Goal: Task Accomplishment & Management: Use online tool/utility

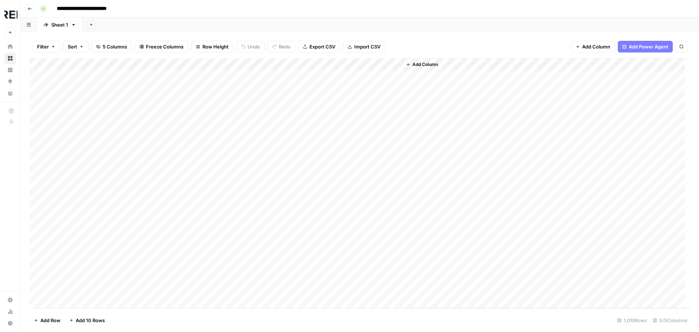
click at [43, 66] on div "Add Column" at bounding box center [359, 183] width 661 height 250
click at [52, 320] on span "Delete 1010 Rows" at bounding box center [54, 319] width 40 height 7
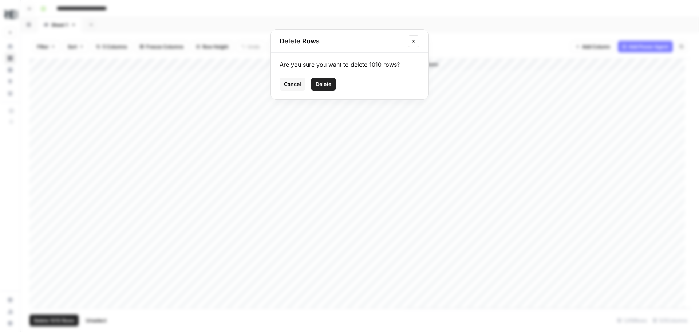
click at [316, 87] on span "Delete" at bounding box center [324, 83] width 16 height 7
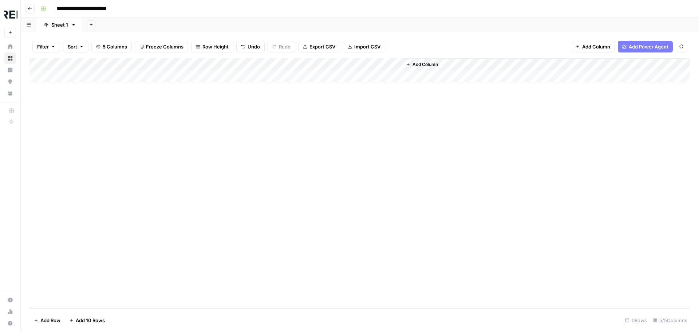
click at [362, 46] on span "Import CSV" at bounding box center [367, 46] width 26 height 7
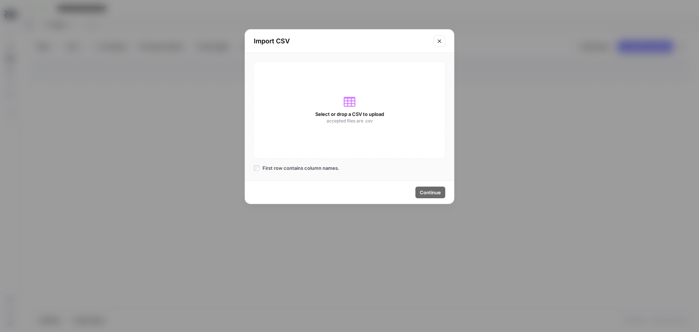
click at [352, 102] on icon at bounding box center [350, 102] width 12 height 12
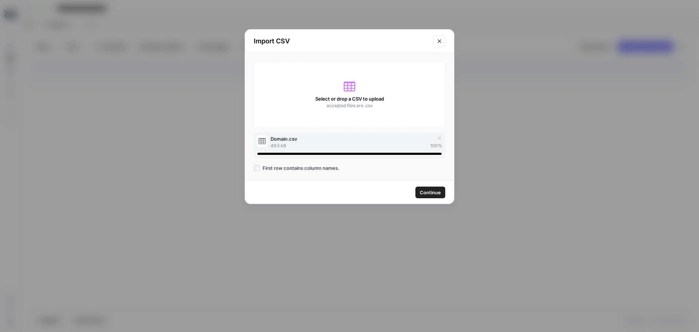
click at [430, 194] on span "Continue" at bounding box center [430, 192] width 21 height 7
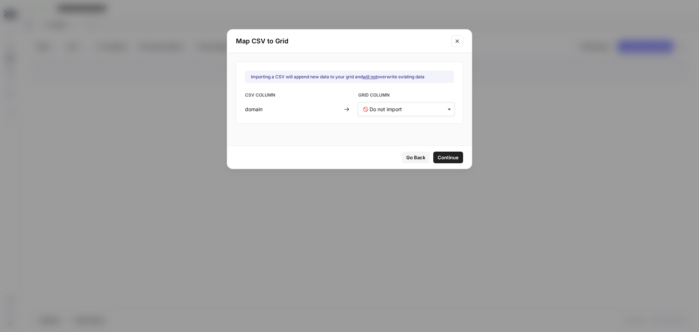
click at [402, 109] on input "text" at bounding box center [410, 109] width 80 height 7
click at [387, 130] on div "Domain" at bounding box center [402, 128] width 86 height 13
click at [438, 154] on span "Continue" at bounding box center [448, 157] width 21 height 7
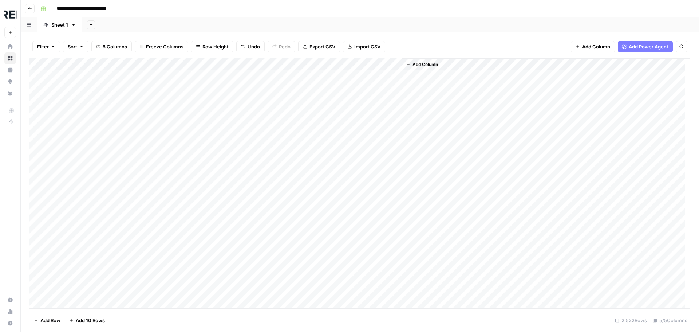
click at [189, 65] on div "Add Column" at bounding box center [359, 183] width 661 height 250
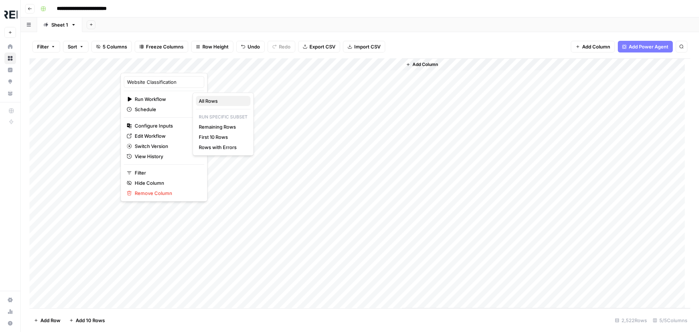
click at [220, 100] on span "All Rows" at bounding box center [222, 100] width 46 height 7
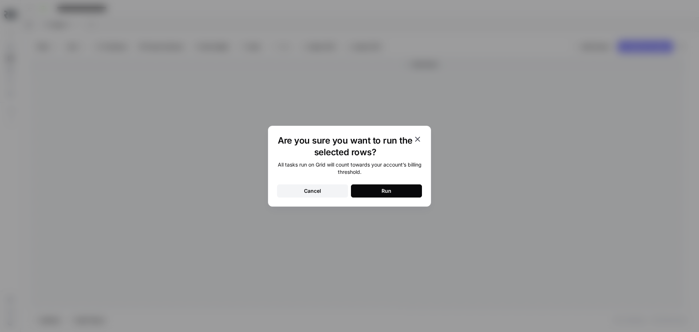
click at [394, 192] on button "Run" at bounding box center [386, 190] width 71 height 13
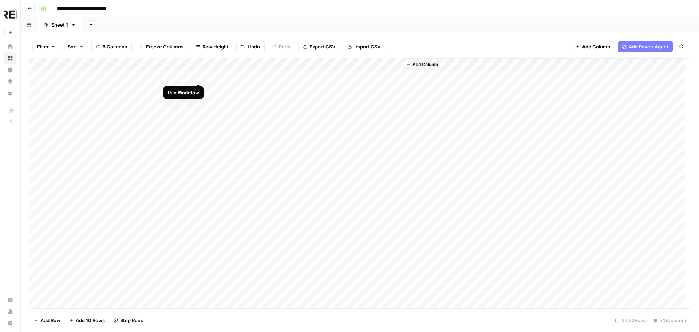
click at [196, 77] on div "Add Column" at bounding box center [359, 183] width 661 height 250
click at [197, 137] on div "Add Column" at bounding box center [359, 183] width 661 height 250
click at [198, 149] on div "Add Column" at bounding box center [359, 183] width 661 height 250
click at [199, 175] on div "Add Column" at bounding box center [359, 183] width 661 height 250
click at [200, 200] on div "Add Column" at bounding box center [359, 183] width 661 height 250
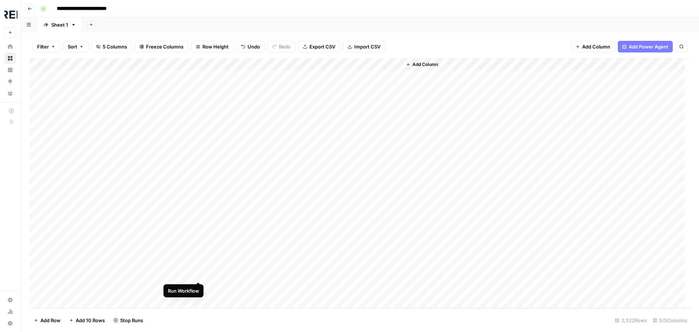
click at [199, 273] on div "Add Column" at bounding box center [359, 183] width 661 height 250
click at [199, 251] on div "Add Column" at bounding box center [359, 183] width 661 height 250
click at [196, 252] on div "Add Column" at bounding box center [359, 183] width 661 height 250
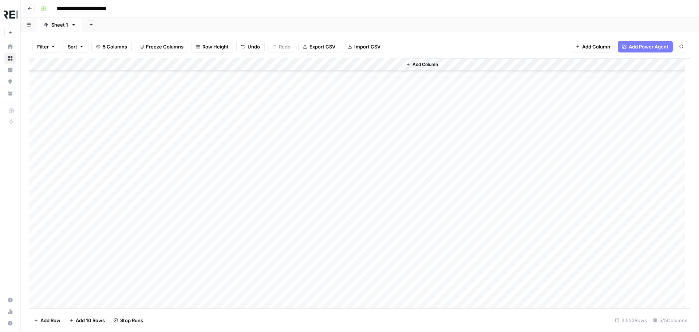
scroll to position [182, 0]
click at [202, 214] on div "Add Column" at bounding box center [359, 183] width 661 height 250
click at [196, 192] on div "Add Column" at bounding box center [359, 183] width 661 height 250
click at [200, 216] on div "Add Column" at bounding box center [359, 183] width 661 height 250
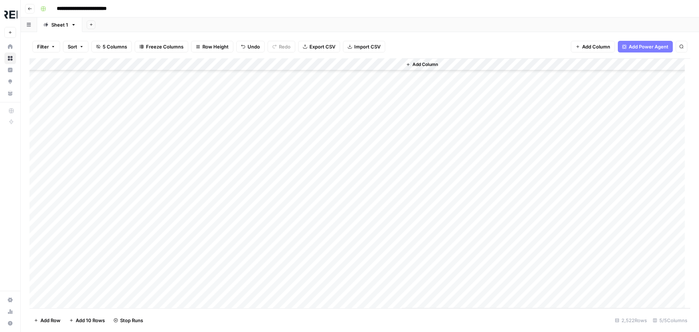
scroll to position [401, 0]
click at [198, 119] on div "Add Column" at bounding box center [359, 183] width 661 height 250
click at [114, 118] on div "Add Column" at bounding box center [359, 183] width 661 height 250
click at [198, 205] on div "Add Column" at bounding box center [359, 183] width 661 height 250
click at [200, 145] on div "Add Column" at bounding box center [359, 183] width 661 height 250
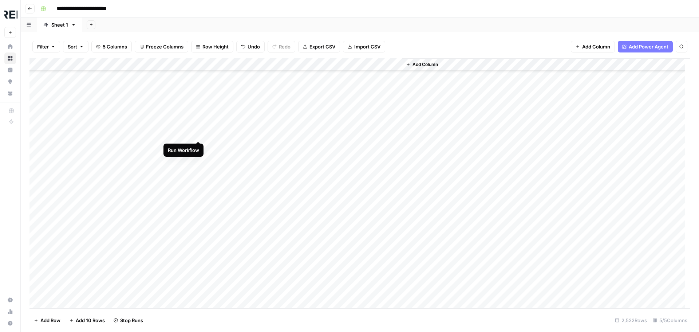
click at [198, 131] on div "Add Column" at bounding box center [359, 183] width 661 height 250
click at [199, 136] on div "Add Column" at bounding box center [359, 183] width 661 height 250
click at [198, 147] on div "Add Column" at bounding box center [359, 183] width 661 height 250
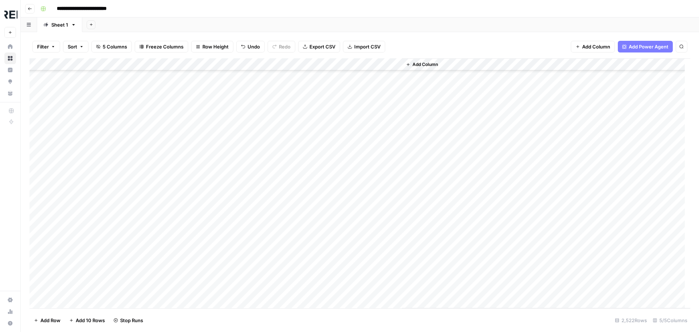
click at [198, 162] on div "Add Column" at bounding box center [359, 183] width 661 height 250
click at [198, 150] on div "Add Column" at bounding box center [359, 183] width 661 height 250
click at [200, 222] on div "Add Column" at bounding box center [359, 183] width 661 height 250
click at [200, 186] on div "Add Column" at bounding box center [359, 183] width 661 height 250
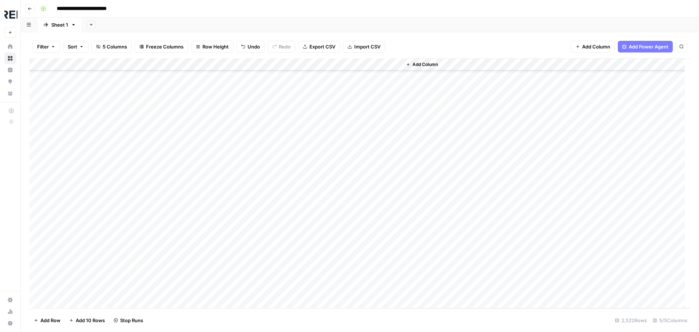
click at [371, 200] on div "Add Column" at bounding box center [359, 183] width 661 height 250
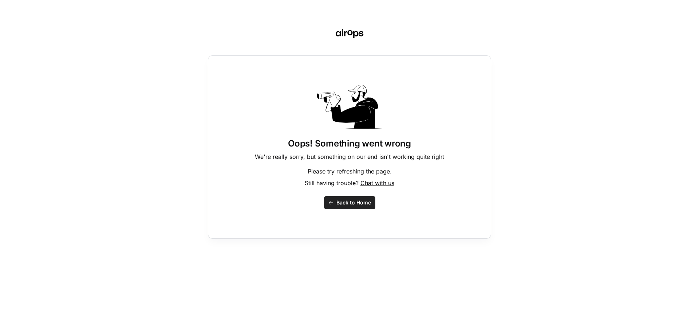
click at [359, 201] on span "Back to Home" at bounding box center [353, 202] width 35 height 7
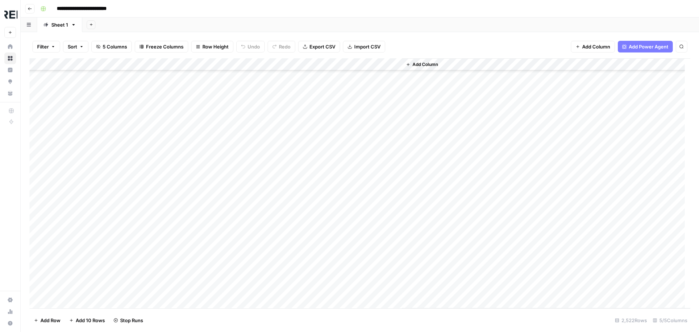
scroll to position [401, 0]
click at [372, 184] on div "Add Column" at bounding box center [359, 183] width 661 height 250
click at [355, 169] on div "Add Column" at bounding box center [359, 183] width 661 height 250
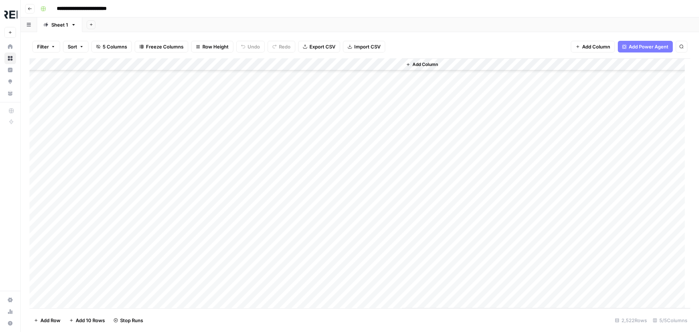
scroll to position [619, 0]
click at [363, 200] on div "Add Column" at bounding box center [359, 183] width 661 height 250
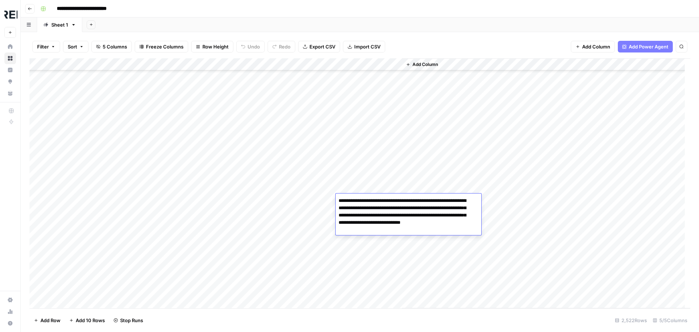
scroll to position [0, 0]
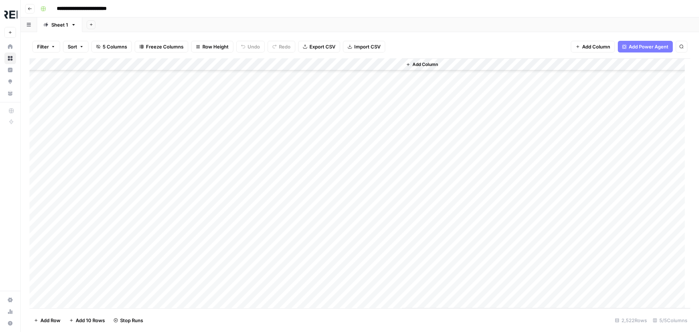
click at [220, 201] on div "Add Column" at bounding box center [359, 183] width 661 height 250
click at [115, 200] on div "Add Column" at bounding box center [359, 183] width 661 height 250
click at [199, 225] on div "Add Column" at bounding box center [359, 183] width 661 height 250
click at [198, 274] on div "Add Column" at bounding box center [359, 183] width 661 height 250
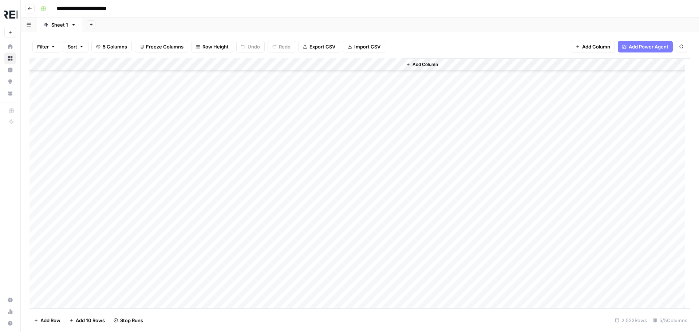
scroll to position [910, 0]
click at [199, 168] on div "Add Column" at bounding box center [359, 183] width 661 height 250
click at [198, 182] on div "Add Column" at bounding box center [359, 183] width 661 height 250
click at [197, 241] on div "Add Column" at bounding box center [359, 183] width 661 height 250
click at [199, 253] on div "Add Column" at bounding box center [359, 183] width 661 height 250
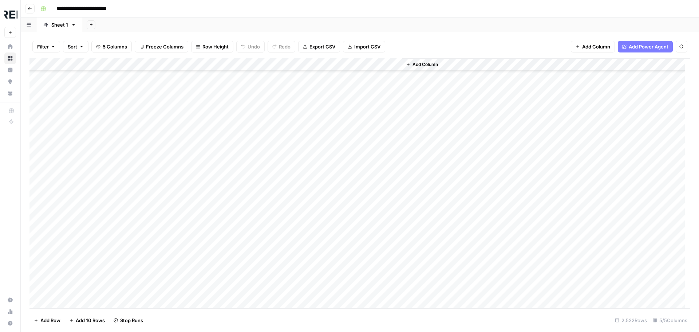
scroll to position [983, 0]
click at [199, 267] on div "Add Column" at bounding box center [359, 183] width 661 height 250
click at [116, 95] on div "Add Column" at bounding box center [359, 183] width 661 height 250
click at [386, 96] on div "Add Column" at bounding box center [359, 183] width 661 height 250
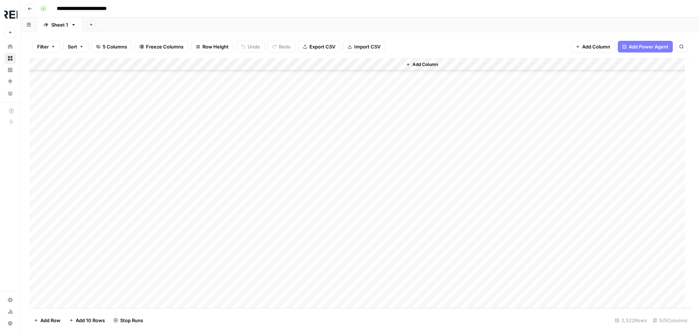
click at [386, 96] on div "Add Column" at bounding box center [359, 183] width 661 height 250
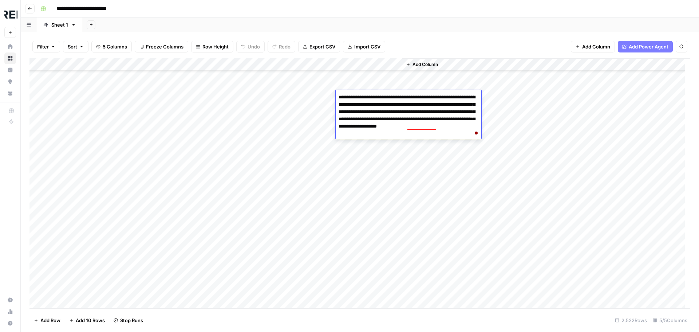
scroll to position [983, 0]
click at [201, 132] on div "Add Column" at bounding box center [359, 183] width 661 height 250
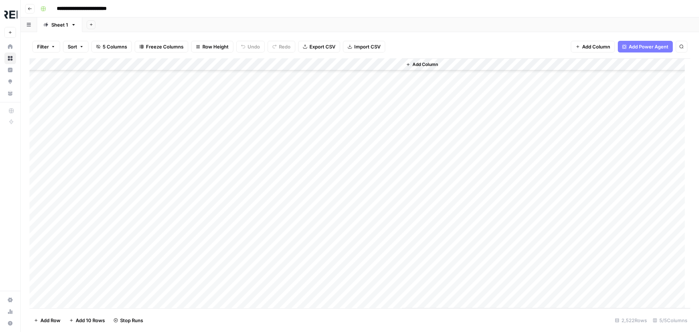
scroll to position [1202, 0]
click at [197, 125] on div "Add Column" at bounding box center [359, 183] width 661 height 250
click at [198, 149] on div "Add Column" at bounding box center [359, 183] width 661 height 250
click at [198, 161] on div "Add Column" at bounding box center [359, 183] width 661 height 250
click at [197, 174] on div "Add Column" at bounding box center [359, 183] width 661 height 250
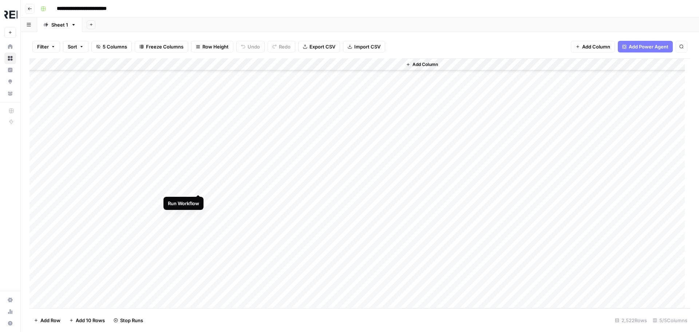
click at [198, 187] on div "Add Column" at bounding box center [359, 183] width 661 height 250
click at [198, 201] on div "Add Column" at bounding box center [359, 183] width 661 height 250
click at [198, 237] on div "Add Column" at bounding box center [359, 183] width 661 height 250
click at [196, 248] on div "Add Column" at bounding box center [359, 183] width 661 height 250
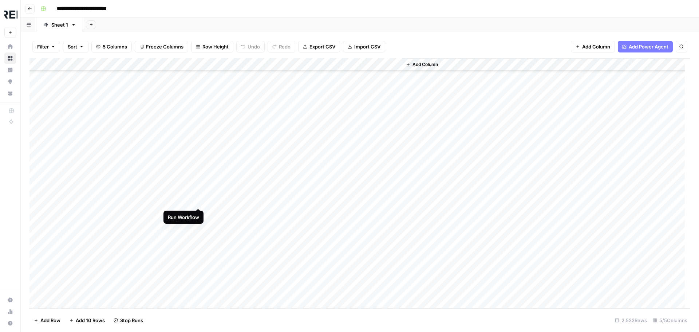
click at [200, 199] on div "Add Column" at bounding box center [359, 183] width 661 height 250
click at [199, 223] on div "Add Column" at bounding box center [359, 183] width 661 height 250
click at [197, 238] on div "Add Column" at bounding box center [359, 183] width 661 height 250
click at [198, 238] on div "Add Column" at bounding box center [359, 183] width 661 height 250
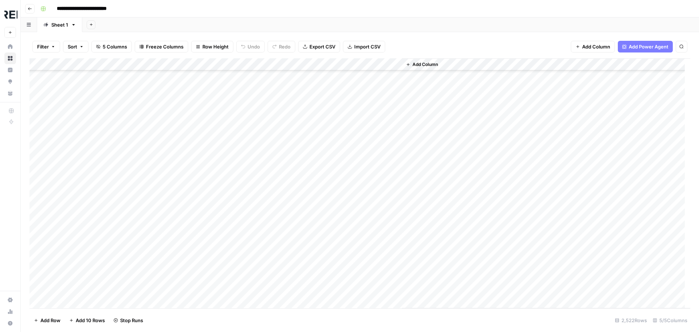
scroll to position [1420, 0]
click at [197, 229] on div "Add Column" at bounding box center [359, 183] width 661 height 250
click at [197, 213] on div "Add Column" at bounding box center [359, 183] width 661 height 250
click at [200, 276] on div "Add Column" at bounding box center [359, 183] width 661 height 250
click at [199, 291] on div "Add Column" at bounding box center [359, 183] width 661 height 250
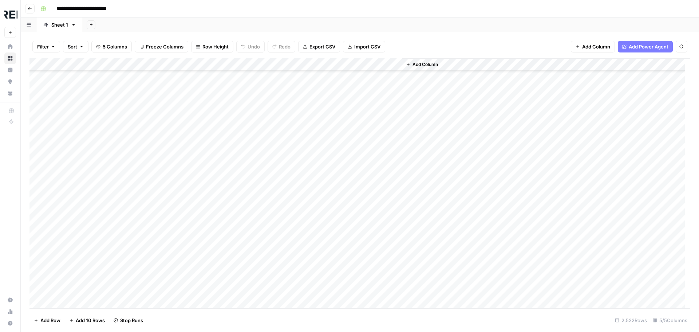
scroll to position [1566, 0]
click at [199, 170] on div "Add Column" at bounding box center [359, 183] width 661 height 250
click at [199, 146] on div "Add Column" at bounding box center [359, 183] width 661 height 250
click at [196, 157] on div "Add Column" at bounding box center [359, 183] width 661 height 250
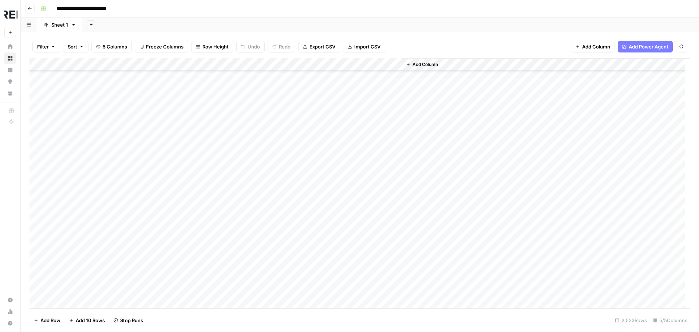
scroll to position [1748, 0]
click at [198, 148] on div "Add Column" at bounding box center [359, 183] width 661 height 250
click at [199, 122] on div "Add Column" at bounding box center [359, 183] width 661 height 250
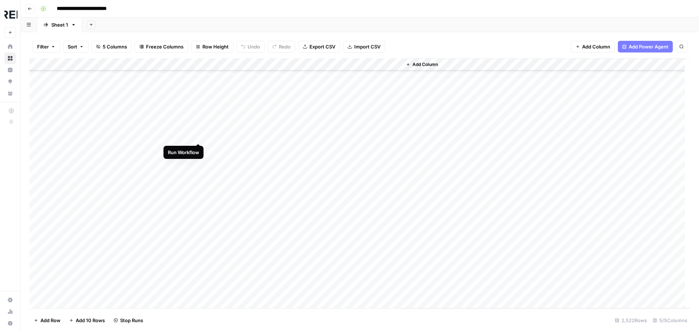
click at [199, 133] on div "Add Column" at bounding box center [359, 183] width 661 height 250
click at [199, 123] on div "Add Column" at bounding box center [359, 183] width 661 height 250
click at [197, 137] on div "Add Column" at bounding box center [359, 183] width 661 height 250
click at [197, 150] on div "Add Column" at bounding box center [359, 183] width 661 height 250
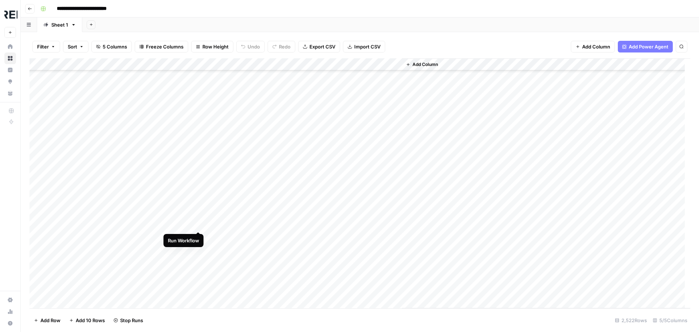
click at [198, 224] on div "Add Column" at bounding box center [359, 183] width 661 height 250
click at [200, 236] on div "Add Column" at bounding box center [359, 183] width 661 height 250
click at [198, 252] on div "Add Column" at bounding box center [359, 183] width 661 height 250
click at [200, 287] on div "Add Column" at bounding box center [359, 183] width 661 height 250
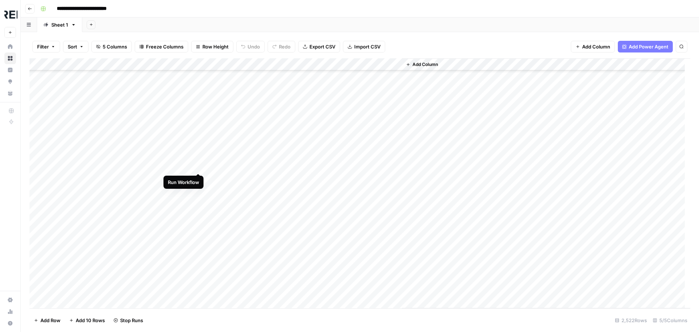
click at [200, 165] on div "Add Column" at bounding box center [359, 183] width 661 height 250
click at [197, 192] on div "Add Column" at bounding box center [359, 183] width 661 height 250
click at [197, 205] on div "Add Column" at bounding box center [359, 183] width 661 height 250
click at [197, 218] on div "Add Column" at bounding box center [359, 183] width 661 height 250
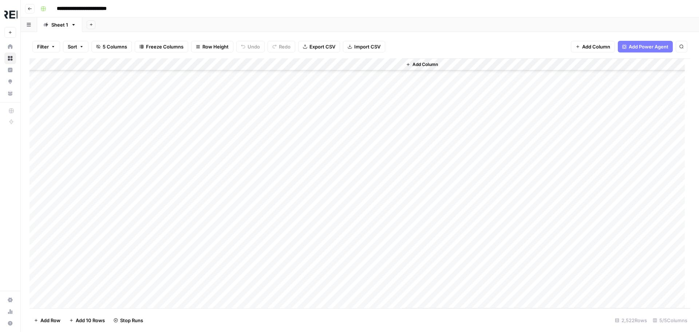
click at [200, 227] on div "Add Column" at bounding box center [359, 183] width 661 height 250
click at [199, 243] on div "Add Column" at bounding box center [359, 183] width 661 height 250
click at [200, 159] on div "Add Column" at bounding box center [359, 183] width 661 height 250
click at [200, 184] on div "Add Column" at bounding box center [359, 183] width 661 height 250
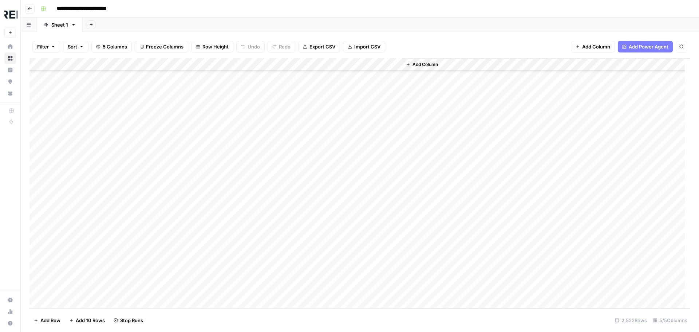
scroll to position [2330, 0]
click at [198, 134] on div "Add Column" at bounding box center [359, 183] width 661 height 250
click at [197, 160] on div "Add Column" at bounding box center [359, 183] width 661 height 250
click at [201, 207] on div "Add Column" at bounding box center [359, 183] width 661 height 250
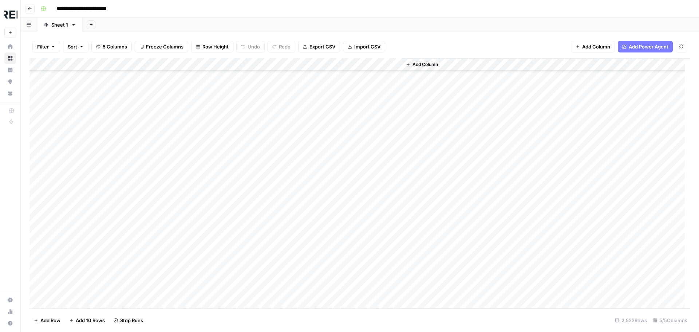
click at [199, 126] on div "Add Column" at bounding box center [359, 183] width 661 height 250
click at [200, 162] on div "Add Column" at bounding box center [359, 183] width 661 height 250
click at [198, 174] on div "Add Column" at bounding box center [359, 183] width 661 height 250
click at [199, 220] on div "Add Column" at bounding box center [359, 183] width 661 height 250
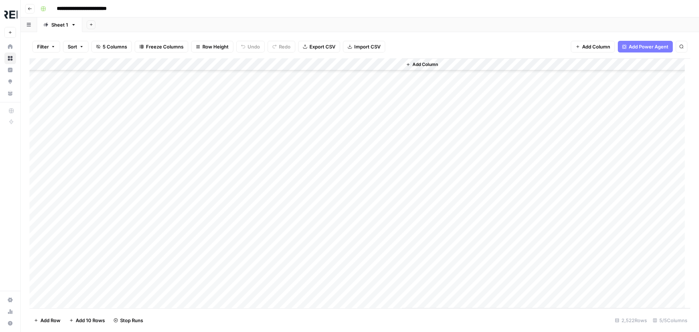
click at [198, 187] on div "Add Column" at bounding box center [359, 183] width 661 height 250
click at [199, 249] on div "Add Column" at bounding box center [359, 183] width 661 height 250
click at [199, 201] on div "Add Column" at bounding box center [359, 183] width 661 height 250
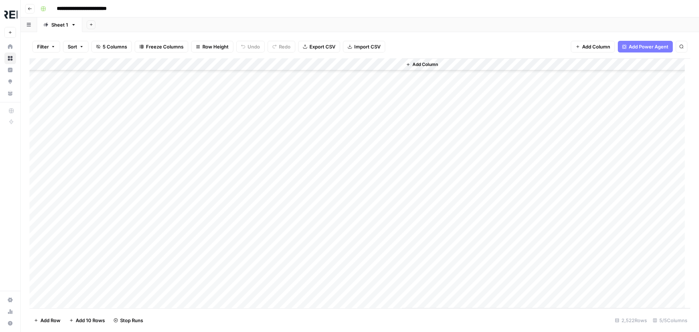
click at [199, 202] on div "Add Column" at bounding box center [359, 183] width 661 height 250
click at [200, 240] on div "Add Column" at bounding box center [359, 183] width 661 height 250
click at [198, 266] on div "Add Column" at bounding box center [359, 183] width 661 height 250
click at [197, 291] on div "Add Column" at bounding box center [359, 183] width 661 height 250
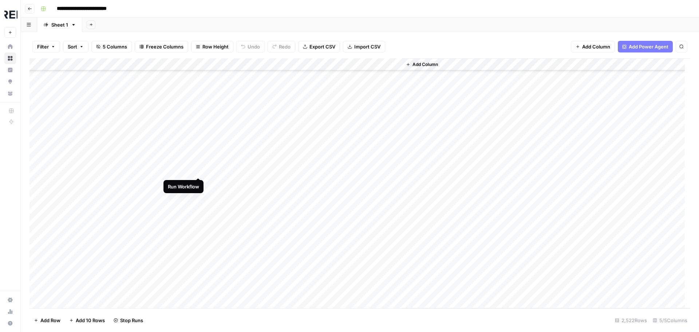
click at [198, 169] on div "Add Column" at bounding box center [359, 183] width 661 height 250
click at [200, 184] on div "Add Column" at bounding box center [359, 183] width 661 height 250
click at [197, 208] on div "Add Column" at bounding box center [359, 183] width 661 height 250
click at [200, 283] on div "Add Column" at bounding box center [359, 183] width 661 height 250
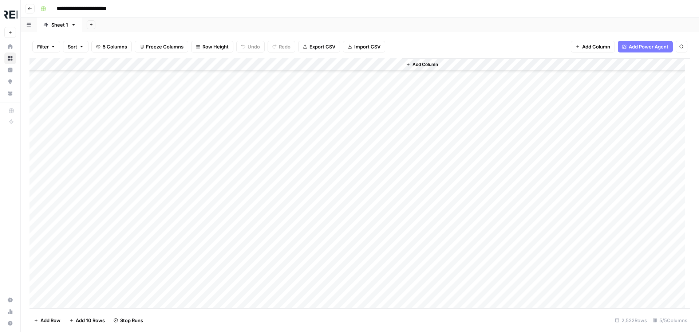
scroll to position [3131, 0]
click at [199, 126] on div "Add Column" at bounding box center [359, 183] width 661 height 250
click at [198, 164] on div "Add Column" at bounding box center [359, 183] width 661 height 250
click at [199, 250] on div "Add Column" at bounding box center [359, 183] width 661 height 250
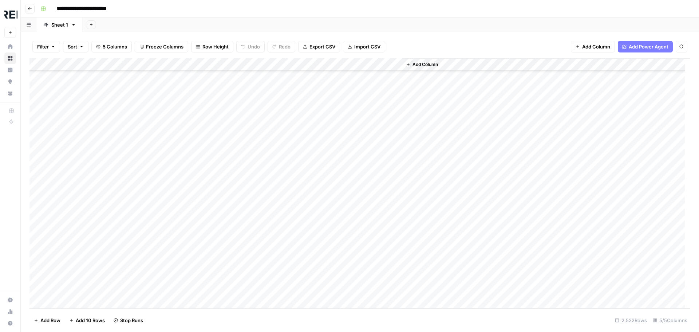
scroll to position [3313, 0]
click at [198, 243] on div "Add Column" at bounding box center [359, 183] width 661 height 250
click at [199, 179] on div "Add Column" at bounding box center [359, 183] width 661 height 250
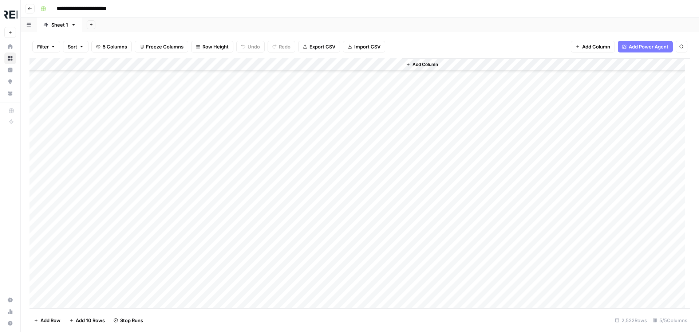
click at [198, 208] on div "Add Column" at bounding box center [359, 183] width 661 height 250
click at [200, 218] on div "Add Column" at bounding box center [359, 183] width 661 height 250
click at [200, 232] on div "Add Column" at bounding box center [359, 183] width 661 height 250
click at [199, 257] on div "Add Column" at bounding box center [359, 183] width 661 height 250
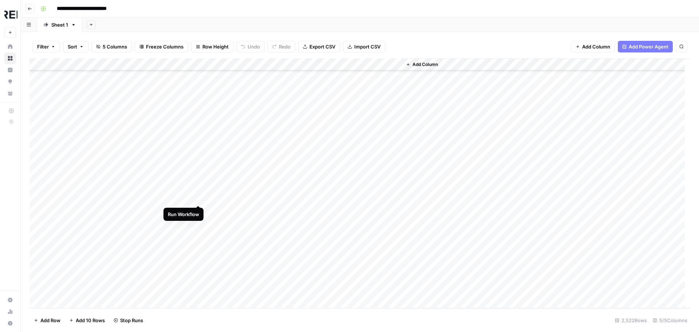
click at [197, 198] on div "Add Column" at bounding box center [359, 183] width 661 height 250
click at [199, 233] on div "Add Column" at bounding box center [359, 183] width 661 height 250
click at [198, 213] on div "Add Column" at bounding box center [359, 183] width 661 height 250
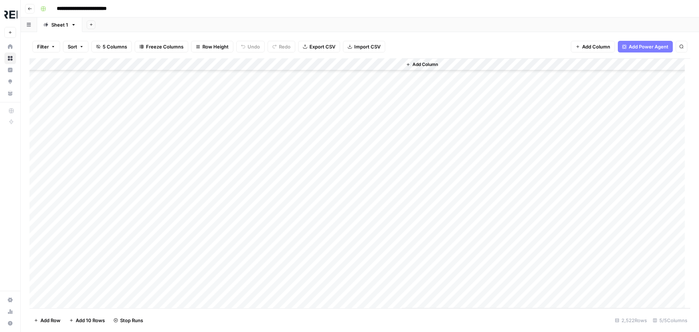
scroll to position [3787, 0]
click at [115, 238] on div "Add Column" at bounding box center [359, 183] width 661 height 250
click at [199, 251] on div "Add Column" at bounding box center [359, 183] width 661 height 250
click at [198, 260] on div "Add Column" at bounding box center [359, 183] width 661 height 250
click at [199, 286] on div "Add Column" at bounding box center [359, 183] width 661 height 250
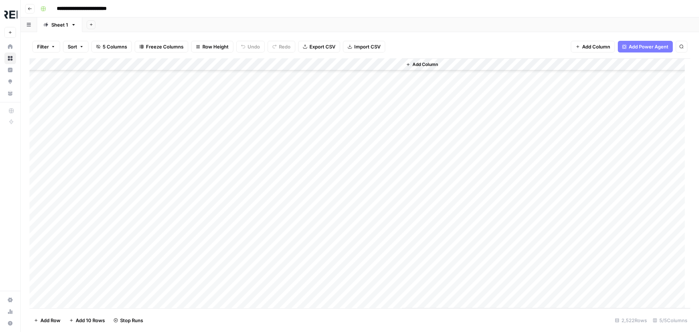
scroll to position [3969, 0]
click at [200, 165] on div "Add Column" at bounding box center [359, 183] width 661 height 250
click at [199, 143] on div "Add Column" at bounding box center [359, 183] width 661 height 250
click at [200, 179] on div "Add Column" at bounding box center [359, 183] width 661 height 250
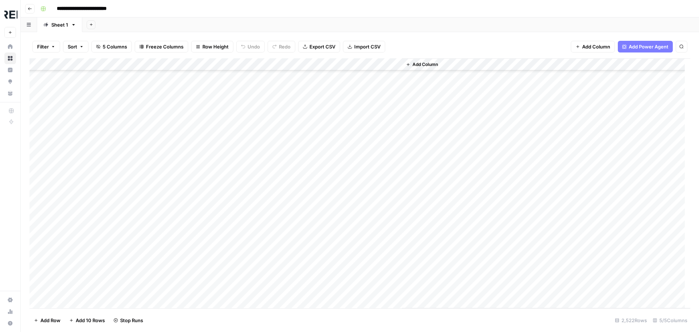
scroll to position [1966, 0]
click at [197, 156] on div "Add Column" at bounding box center [359, 183] width 661 height 250
click at [198, 195] on div "Add Column" at bounding box center [359, 183] width 661 height 250
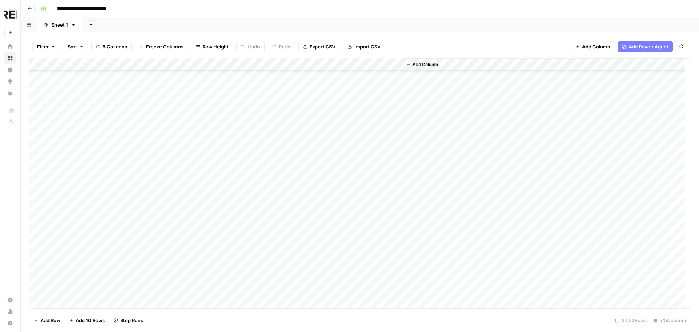
scroll to position [4151, 0]
click at [199, 198] on div "Add Column" at bounding box center [359, 183] width 661 height 250
click at [199, 222] on div "Add Column" at bounding box center [359, 183] width 661 height 250
click at [198, 257] on div "Add Column" at bounding box center [359, 183] width 661 height 250
click at [197, 285] on div "Add Column" at bounding box center [359, 183] width 661 height 250
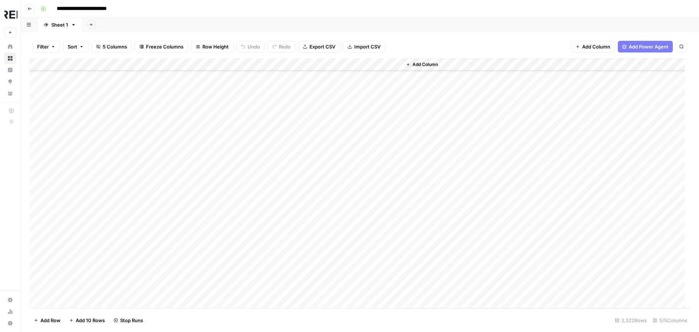
scroll to position [4296, 0]
click at [199, 188] on div "Add Column" at bounding box center [359, 183] width 661 height 250
click at [199, 196] on div "Add Column" at bounding box center [359, 183] width 661 height 250
click at [199, 223] on div "Add Column" at bounding box center [359, 183] width 661 height 250
click at [199, 234] on div "Add Column" at bounding box center [359, 183] width 661 height 250
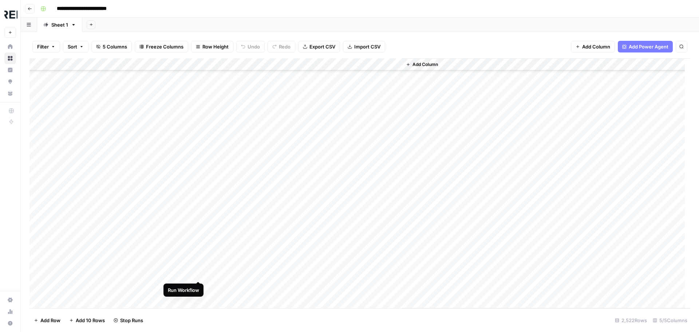
click at [199, 272] on div "Add Column" at bounding box center [359, 183] width 661 height 250
click at [198, 289] on div "Add Column" at bounding box center [359, 183] width 661 height 250
click at [200, 217] on div "Add Column" at bounding box center [359, 183] width 661 height 250
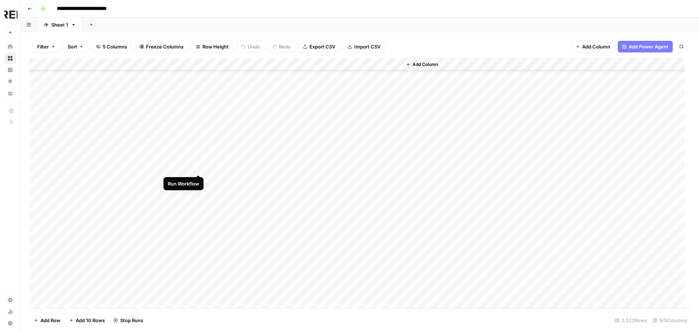
click at [201, 167] on div "Add Column" at bounding box center [359, 183] width 661 height 250
click at [197, 177] on div "Add Column" at bounding box center [359, 183] width 661 height 250
click at [196, 206] on div "Add Column" at bounding box center [359, 183] width 661 height 250
click at [197, 218] on div "Add Column" at bounding box center [359, 183] width 661 height 250
click at [198, 267] on div "Add Column" at bounding box center [359, 183] width 661 height 250
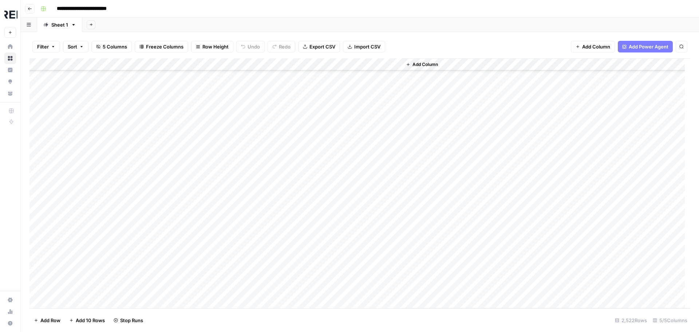
scroll to position [4733, 0]
click at [198, 144] on div "Add Column" at bounding box center [359, 183] width 661 height 250
click at [198, 182] on div "Add Column" at bounding box center [359, 183] width 661 height 250
click at [197, 218] on div "Add Column" at bounding box center [359, 183] width 661 height 250
click at [199, 234] on div "Add Column" at bounding box center [359, 183] width 661 height 250
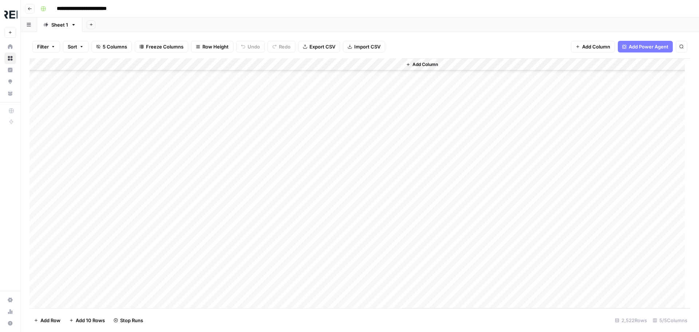
scroll to position [4879, 0]
click at [198, 162] on div "Add Column" at bounding box center [359, 183] width 661 height 250
click at [197, 222] on div "Add Column" at bounding box center [359, 183] width 661 height 250
click at [198, 237] on div "Add Column" at bounding box center [359, 183] width 661 height 250
click at [198, 248] on div "Add Column" at bounding box center [359, 183] width 661 height 250
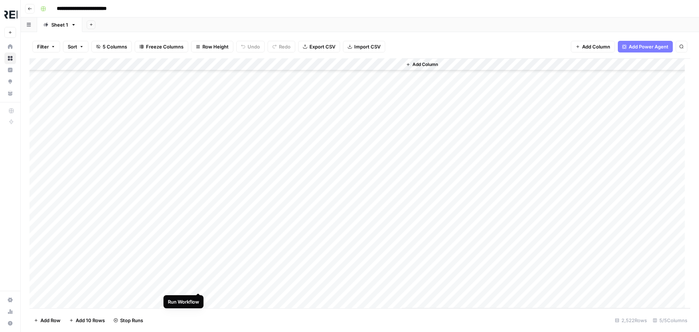
click at [198, 284] on div "Add Column" at bounding box center [359, 183] width 661 height 250
click at [200, 201] on div "Add Column" at bounding box center [359, 183] width 661 height 250
click at [199, 226] on div "Add Column" at bounding box center [359, 183] width 661 height 250
click at [200, 238] on div "Add Column" at bounding box center [359, 183] width 661 height 250
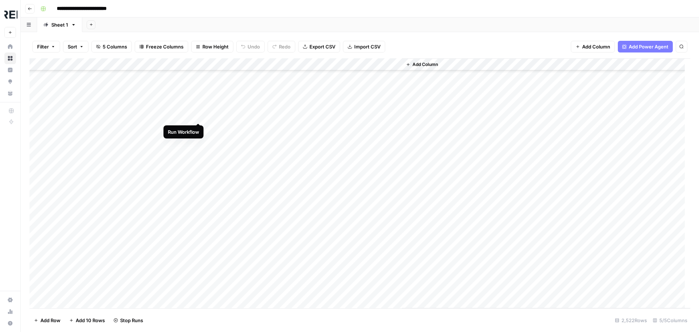
click at [200, 116] on div "Add Column" at bounding box center [359, 183] width 661 height 250
click at [200, 154] on div "Add Column" at bounding box center [359, 183] width 661 height 250
click at [198, 167] on div "Add Column" at bounding box center [359, 183] width 661 height 250
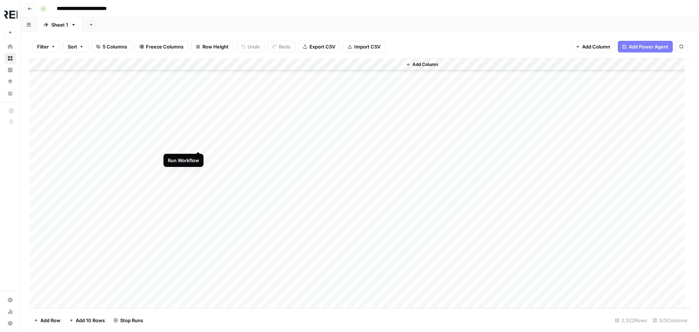
click at [198, 145] on div "Add Column" at bounding box center [359, 183] width 661 height 250
click at [200, 209] on div "Add Column" at bounding box center [359, 183] width 661 height 250
click at [198, 210] on div "Add Column" at bounding box center [359, 183] width 661 height 250
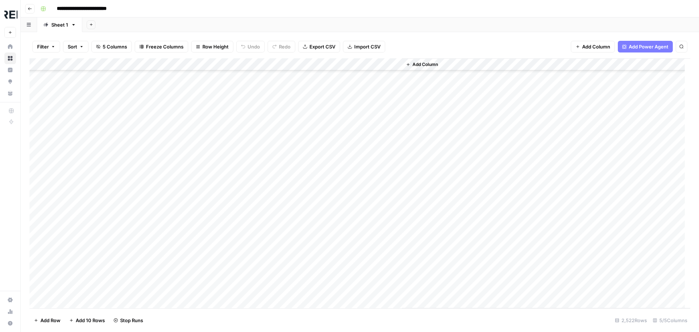
click at [197, 233] on div "Add Column" at bounding box center [359, 183] width 661 height 250
click at [198, 259] on div "Add Column" at bounding box center [359, 183] width 661 height 250
click at [198, 209] on div "Add Column" at bounding box center [359, 183] width 661 height 250
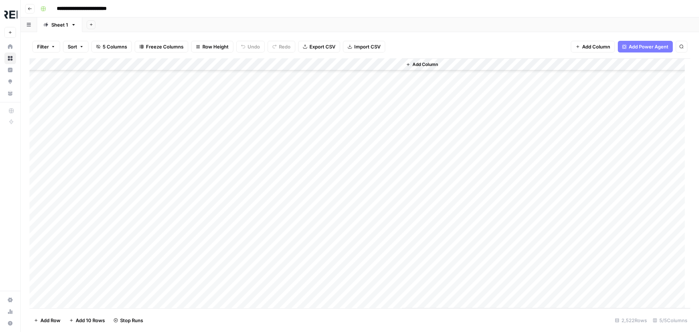
click at [197, 192] on div "Add Column" at bounding box center [359, 183] width 661 height 250
click at [198, 224] on div "Add Column" at bounding box center [359, 183] width 661 height 250
click at [197, 205] on div "Add Column" at bounding box center [359, 183] width 661 height 250
click at [201, 252] on div "Add Column" at bounding box center [359, 183] width 661 height 250
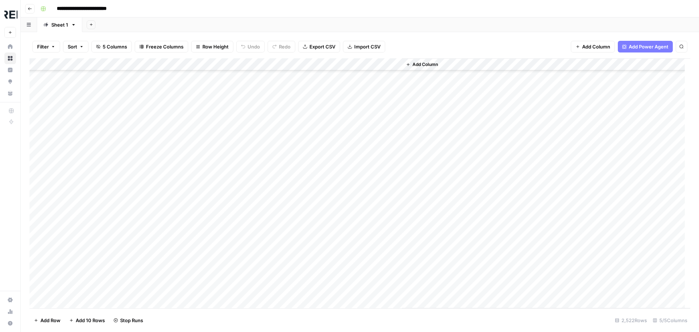
scroll to position [6080, 0]
click at [198, 147] on div "Add Column" at bounding box center [359, 183] width 661 height 250
click at [197, 161] on div "Add Column" at bounding box center [359, 183] width 661 height 250
click at [196, 186] on div "Add Column" at bounding box center [359, 183] width 661 height 250
click at [198, 201] on div "Add Column" at bounding box center [359, 183] width 661 height 250
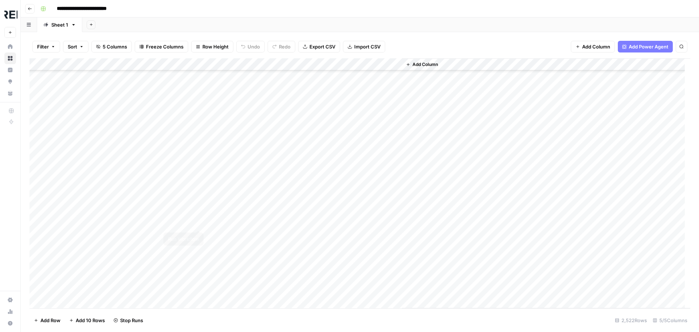
click at [197, 222] on div "Add Column" at bounding box center [359, 183] width 661 height 250
click at [197, 287] on div "Add Column" at bounding box center [359, 183] width 661 height 250
click at [198, 152] on div "Add Column" at bounding box center [359, 183] width 661 height 250
click at [198, 162] on div "Add Column" at bounding box center [359, 183] width 661 height 250
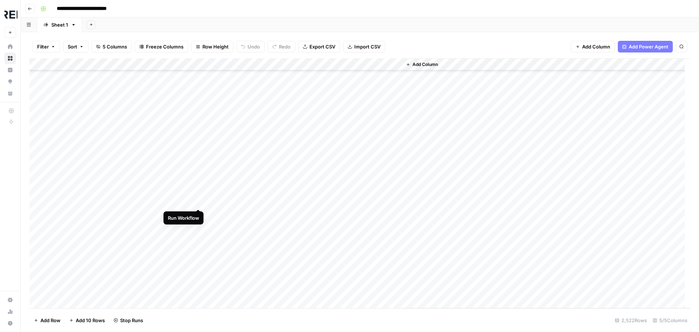
click at [198, 201] on div "Add Column" at bounding box center [359, 183] width 661 height 250
click at [198, 226] on div "Add Column" at bounding box center [359, 183] width 661 height 250
click at [198, 142] on div "Add Column" at bounding box center [359, 183] width 661 height 250
click at [200, 154] on div "Add Column" at bounding box center [359, 183] width 661 height 250
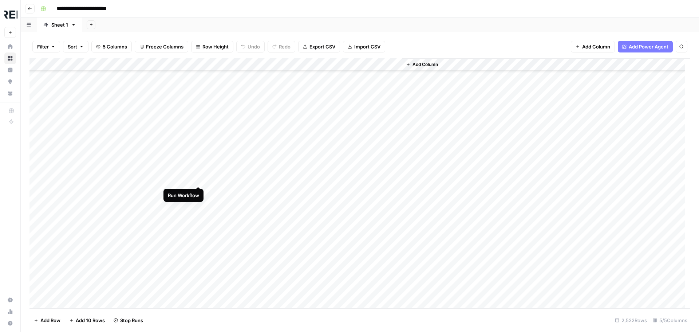
click at [199, 179] on div "Add Column" at bounding box center [359, 183] width 661 height 250
click at [199, 205] on div "Add Column" at bounding box center [359, 183] width 661 height 250
click at [197, 256] on div "Add Column" at bounding box center [359, 183] width 661 height 250
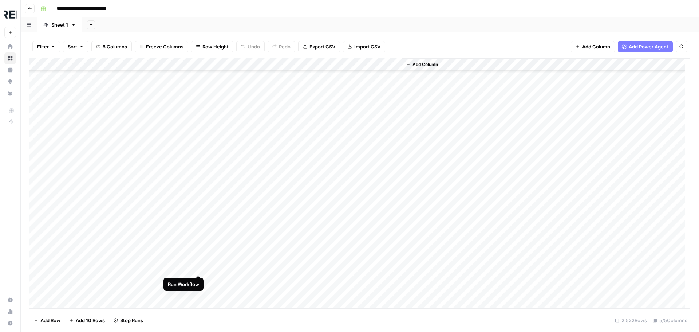
click at [199, 268] on div "Add Column" at bounding box center [359, 183] width 661 height 250
click at [199, 257] on div "Add Column" at bounding box center [359, 183] width 661 height 250
click at [198, 268] on div "Add Column" at bounding box center [359, 183] width 661 height 250
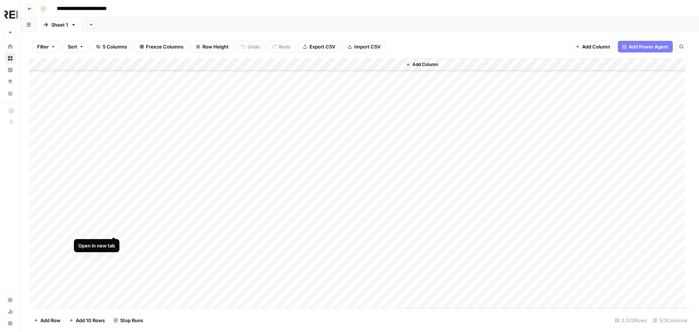
click at [115, 228] on div "Add Column" at bounding box center [359, 183] width 661 height 250
click at [197, 147] on div "Add Column" at bounding box center [359, 183] width 661 height 250
click at [198, 295] on div "Add Column" at bounding box center [359, 183] width 661 height 250
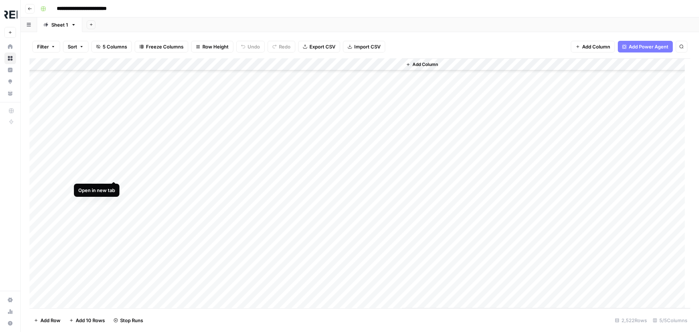
click at [113, 174] on div "Add Column" at bounding box center [359, 183] width 661 height 250
click at [198, 149] on div "Add Column" at bounding box center [359, 183] width 661 height 250
click at [197, 211] on div "Add Column" at bounding box center [359, 183] width 661 height 250
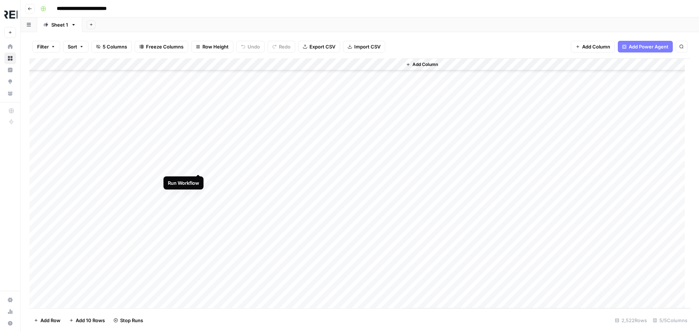
click at [197, 165] on div "Add Column" at bounding box center [359, 183] width 661 height 250
click at [199, 240] on div "Add Column" at bounding box center [359, 183] width 661 height 250
click at [198, 198] on div "Add Column" at bounding box center [359, 183] width 661 height 250
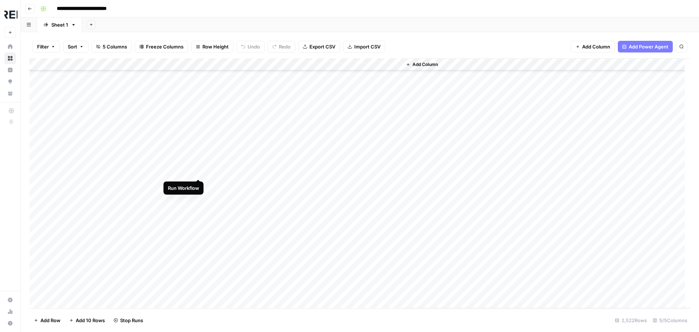
click at [200, 171] on div "Add Column" at bounding box center [359, 183] width 661 height 250
click at [200, 221] on div "Add Column" at bounding box center [359, 183] width 661 height 250
click at [198, 208] on div "Add Column" at bounding box center [359, 183] width 661 height 250
click at [199, 122] on div "Add Column" at bounding box center [359, 183] width 661 height 250
click at [199, 196] on div "Add Column" at bounding box center [359, 183] width 661 height 250
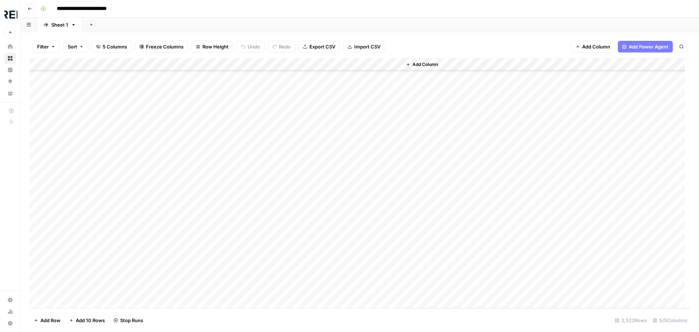
scroll to position [7318, 0]
click at [199, 199] on div "Add Column" at bounding box center [359, 183] width 661 height 250
click at [197, 173] on div "Add Column" at bounding box center [359, 183] width 661 height 250
click at [200, 186] on div "Add Column" at bounding box center [359, 183] width 661 height 250
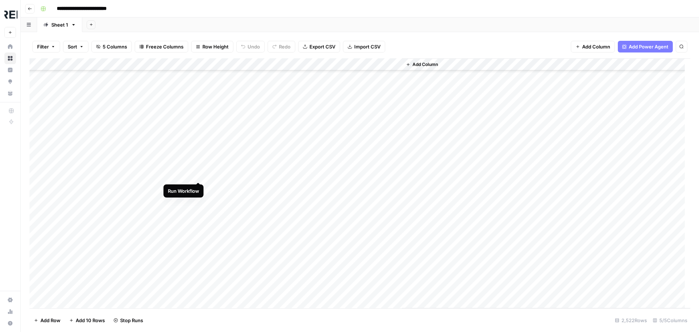
click at [199, 173] on div "Add Column" at bounding box center [359, 183] width 661 height 250
click at [197, 120] on div "Add Column" at bounding box center [359, 183] width 661 height 250
click at [199, 193] on div "Add Column" at bounding box center [359, 183] width 661 height 250
click at [112, 193] on div "Add Column" at bounding box center [359, 183] width 661 height 250
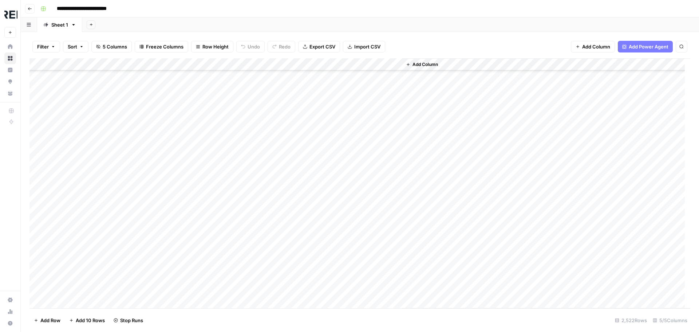
scroll to position [7063, 0]
click at [198, 178] on div "Add Column" at bounding box center [359, 183] width 661 height 250
click at [197, 164] on div "Add Column" at bounding box center [359, 183] width 661 height 250
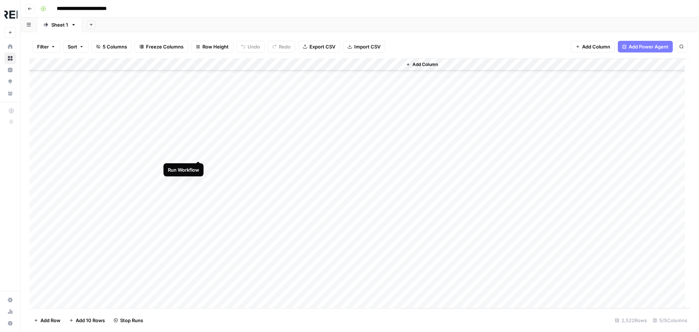
click at [197, 152] on div "Add Column" at bounding box center [359, 183] width 661 height 250
click at [199, 167] on div "Add Column" at bounding box center [359, 183] width 661 height 250
click at [199, 182] on div "Add Column" at bounding box center [359, 183] width 661 height 250
click at [198, 190] on div "Add Column" at bounding box center [359, 183] width 661 height 250
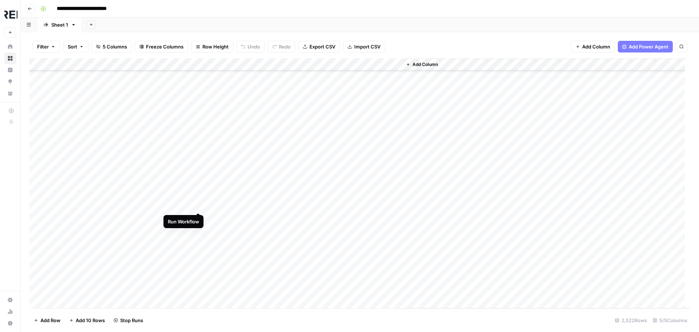
click at [200, 205] on div "Add Column" at bounding box center [359, 183] width 661 height 250
click at [199, 219] on div "Add Column" at bounding box center [359, 183] width 661 height 250
click at [199, 230] on div "Add Column" at bounding box center [359, 183] width 661 height 250
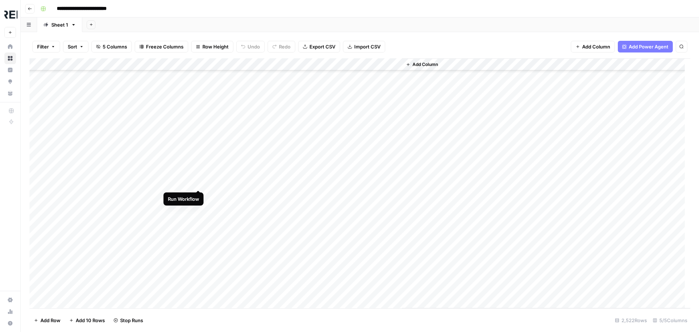
click at [197, 183] on div "Add Column" at bounding box center [359, 183] width 661 height 250
click at [198, 233] on div "Add Column" at bounding box center [359, 183] width 661 height 250
click at [111, 220] on div "Add Column" at bounding box center [359, 183] width 661 height 250
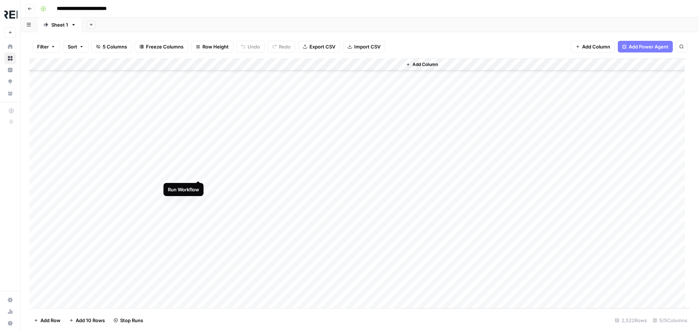
click at [198, 172] on div "Add Column" at bounding box center [359, 183] width 661 height 250
click at [198, 222] on div "Add Column" at bounding box center [359, 183] width 661 height 250
click at [200, 236] on div "Add Column" at bounding box center [359, 183] width 661 height 250
click at [200, 272] on div "Add Column" at bounding box center [359, 183] width 661 height 250
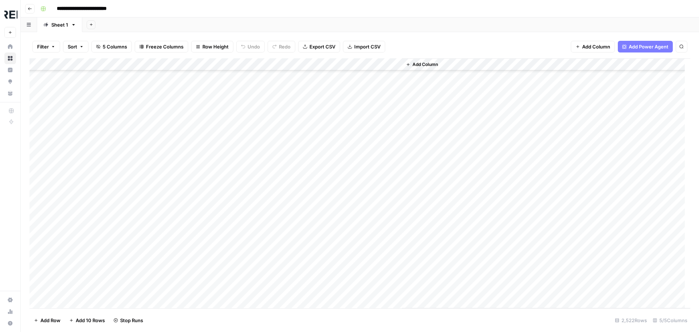
scroll to position [8083, 0]
click at [199, 188] on div "Add Column" at bounding box center [359, 183] width 661 height 250
click at [198, 212] on div "Add Column" at bounding box center [359, 183] width 661 height 250
click at [198, 226] on div "Add Column" at bounding box center [359, 183] width 661 height 250
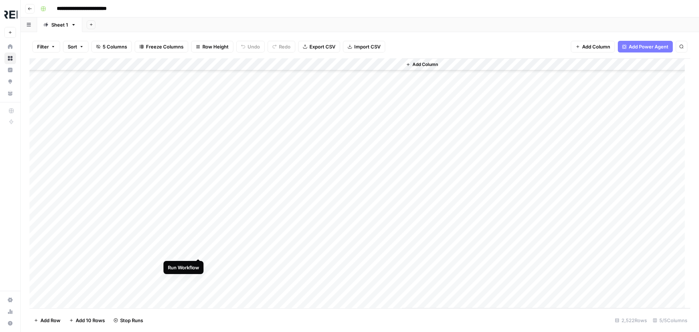
click at [196, 250] on div "Add Column" at bounding box center [359, 183] width 661 height 250
click at [200, 190] on div "Add Column" at bounding box center [359, 183] width 661 height 250
click at [198, 203] on div "Add Column" at bounding box center [359, 183] width 661 height 250
click at [199, 214] on div "Add Column" at bounding box center [359, 183] width 661 height 250
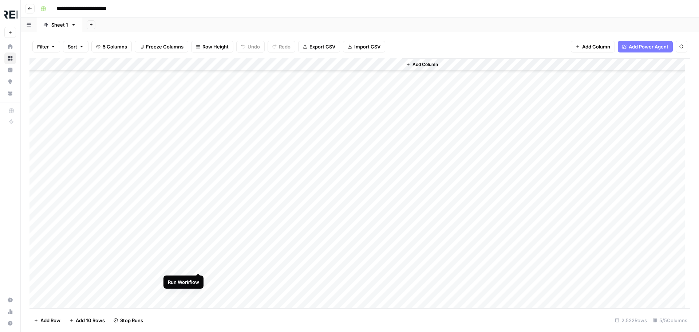
click at [198, 264] on div "Add Column" at bounding box center [359, 183] width 661 height 250
click at [200, 193] on div "Add Column" at bounding box center [359, 183] width 661 height 250
click at [198, 220] on div "Add Column" at bounding box center [359, 183] width 661 height 250
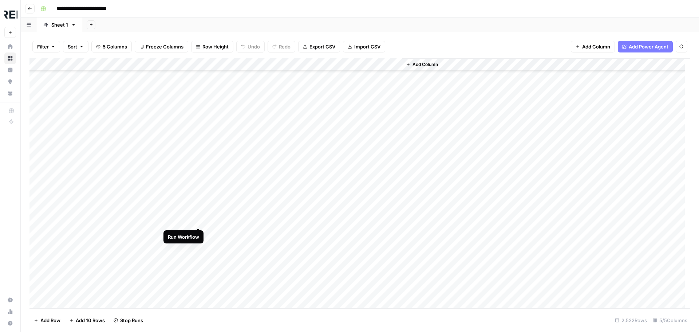
click at [198, 219] on div "Add Column" at bounding box center [359, 183] width 661 height 250
click at [197, 256] on div "Add Column" at bounding box center [359, 183] width 661 height 250
click at [197, 271] on div "Add Column" at bounding box center [359, 183] width 661 height 250
click at [197, 283] on div "Add Column" at bounding box center [359, 183] width 661 height 250
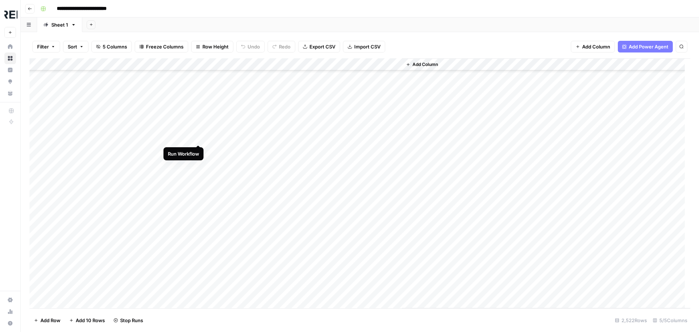
click at [199, 137] on div "Add Column" at bounding box center [359, 183] width 661 height 250
click at [198, 162] on div "Add Column" at bounding box center [359, 183] width 661 height 250
click at [197, 164] on div "Add Column" at bounding box center [359, 183] width 661 height 250
click at [198, 202] on div "Add Column" at bounding box center [359, 183] width 661 height 250
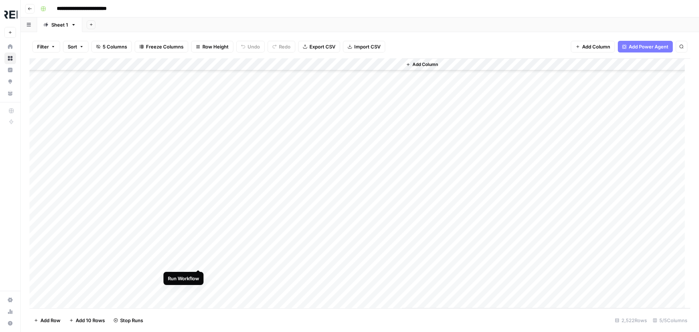
click at [199, 262] on div "Add Column" at bounding box center [359, 183] width 661 height 250
click at [198, 177] on div "Add Column" at bounding box center [359, 183] width 661 height 250
click at [201, 226] on div "Add Column" at bounding box center [359, 183] width 661 height 250
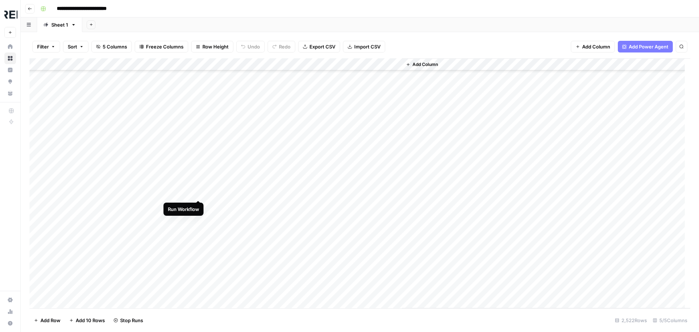
click at [199, 190] on div "Add Column" at bounding box center [359, 183] width 661 height 250
click at [200, 217] on div "Add Column" at bounding box center [359, 183] width 661 height 250
click at [199, 240] on div "Add Column" at bounding box center [359, 183] width 661 height 250
click at [198, 206] on div "Add Column" at bounding box center [359, 183] width 661 height 250
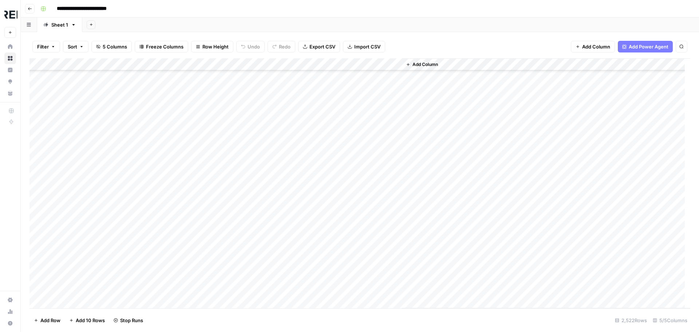
scroll to position [9029, 0]
click at [198, 220] on div "Add Column" at bounding box center [359, 183] width 661 height 250
click at [198, 210] on div "Add Column" at bounding box center [359, 183] width 661 height 250
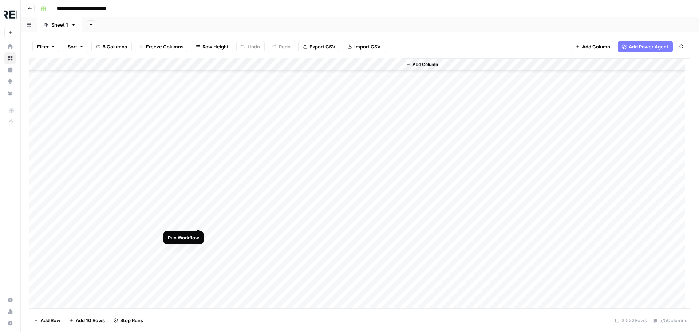
click at [199, 223] on div "Add Column" at bounding box center [359, 183] width 661 height 250
click at [200, 256] on div "Add Column" at bounding box center [359, 183] width 661 height 250
click at [198, 209] on div "Add Column" at bounding box center [359, 183] width 661 height 250
click at [201, 247] on div "Add Column" at bounding box center [359, 183] width 661 height 250
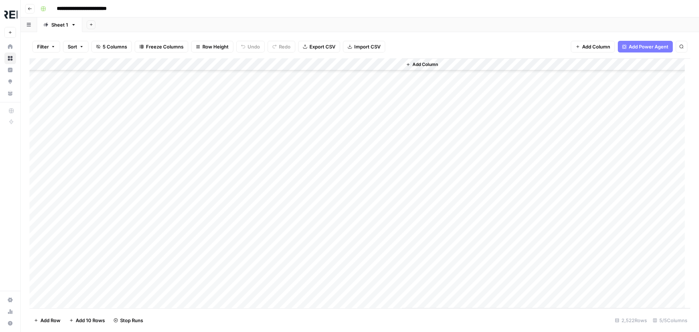
scroll to position [9321, 0]
click at [197, 138] on div "Add Column" at bounding box center [359, 183] width 661 height 250
click at [197, 214] on div "Add Column" at bounding box center [359, 183] width 661 height 250
click at [201, 237] on div "Add Column" at bounding box center [359, 183] width 661 height 250
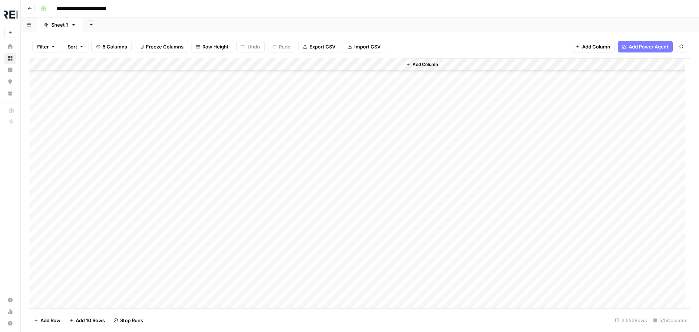
click at [199, 217] on div "Add Column" at bounding box center [359, 183] width 661 height 250
click at [198, 231] on div "Add Column" at bounding box center [359, 183] width 661 height 250
click at [198, 215] on div "Add Column" at bounding box center [359, 183] width 661 height 250
click at [200, 240] on div "Add Column" at bounding box center [359, 183] width 661 height 250
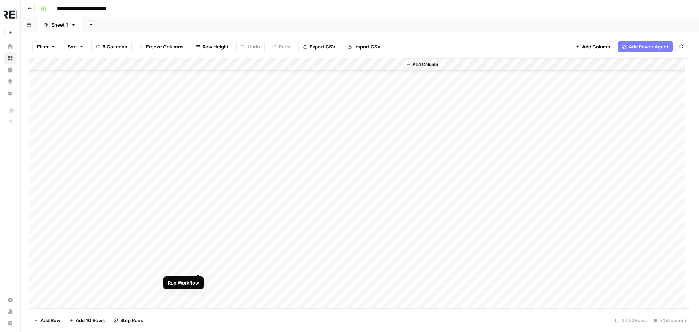
click at [200, 267] on div "Add Column" at bounding box center [359, 183] width 661 height 250
click at [197, 205] on div "Add Column" at bounding box center [359, 183] width 661 height 250
click at [200, 232] on div "Add Column" at bounding box center [359, 183] width 661 height 250
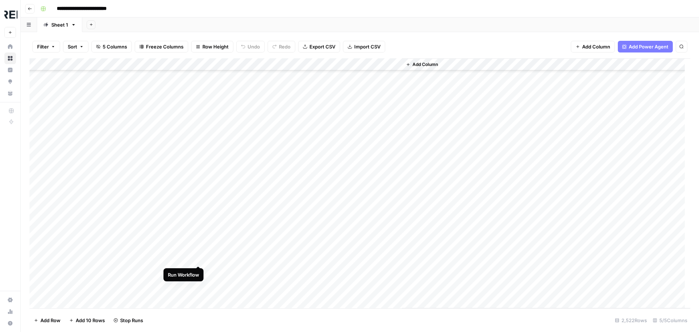
click at [198, 258] on div "Add Column" at bounding box center [359, 183] width 661 height 250
click at [197, 272] on div "Add Column" at bounding box center [359, 183] width 661 height 250
click at [198, 295] on div "Add Column" at bounding box center [359, 183] width 661 height 250
click at [199, 199] on div "Add Column" at bounding box center [359, 183] width 661 height 250
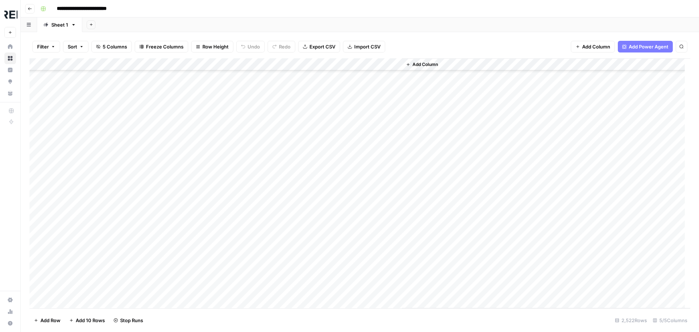
scroll to position [9940, 0]
click at [200, 163] on div "Add Column" at bounding box center [359, 183] width 661 height 250
click at [198, 275] on div "Add Column" at bounding box center [359, 183] width 661 height 250
click at [198, 212] on div "Add Column" at bounding box center [359, 183] width 661 height 250
click at [200, 299] on div "Add Column" at bounding box center [359, 183] width 661 height 250
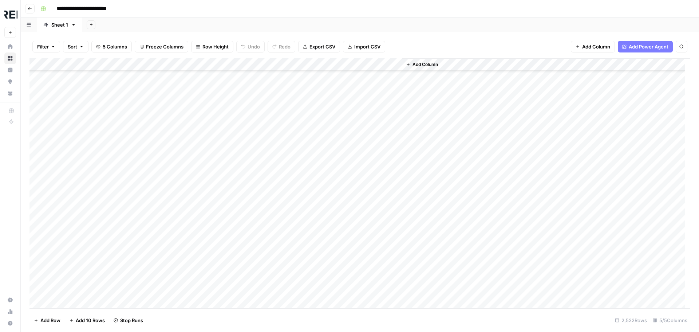
scroll to position [10049, 0]
click at [199, 225] on div "Add Column" at bounding box center [359, 183] width 661 height 250
click at [198, 275] on div "Add Column" at bounding box center [359, 183] width 661 height 250
click at [199, 192] on div "Add Column" at bounding box center [359, 183] width 661 height 250
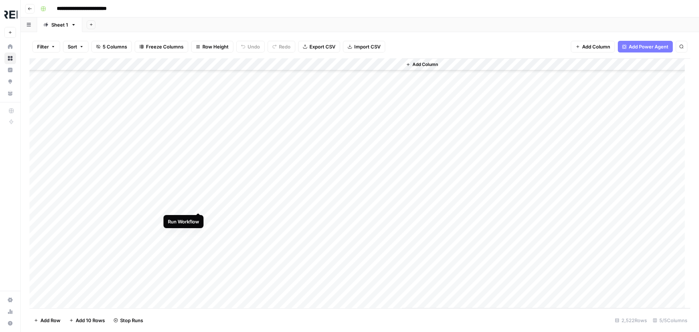
click at [198, 204] on div "Add Column" at bounding box center [359, 183] width 661 height 250
click at [198, 217] on div "Add Column" at bounding box center [359, 183] width 661 height 250
click at [199, 170] on div "Add Column" at bounding box center [359, 183] width 661 height 250
click at [201, 218] on div "Add Column" at bounding box center [359, 183] width 661 height 250
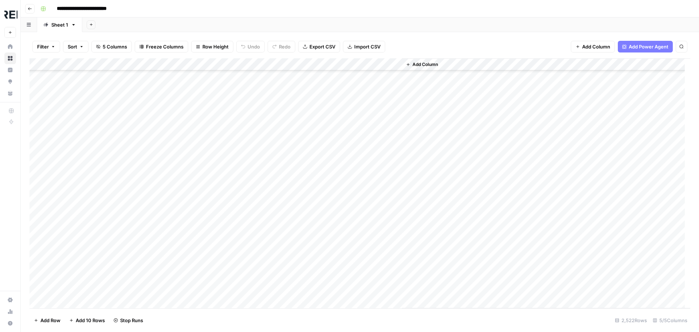
scroll to position [10377, 0]
click at [201, 195] on div "Add Column" at bounding box center [359, 183] width 661 height 250
click at [199, 225] on div "Add Column" at bounding box center [359, 183] width 661 height 250
click at [199, 289] on div "Add Column" at bounding box center [359, 183] width 661 height 250
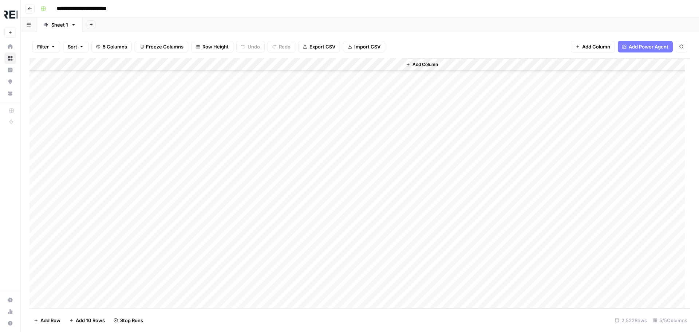
scroll to position [10595, 0]
click at [198, 201] on div "Add Column" at bounding box center [359, 183] width 661 height 250
click at [200, 240] on div "Add Column" at bounding box center [359, 183] width 661 height 250
click at [199, 249] on div "Add Column" at bounding box center [359, 183] width 661 height 250
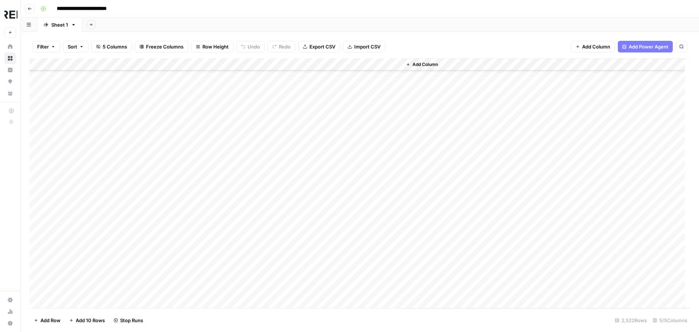
click at [200, 240] on div "Add Column" at bounding box center [359, 183] width 661 height 250
click at [198, 251] on div "Add Column" at bounding box center [359, 183] width 661 height 250
click at [198, 276] on div "Add Column" at bounding box center [359, 183] width 661 height 250
click at [198, 290] on div "Add Column" at bounding box center [359, 183] width 661 height 250
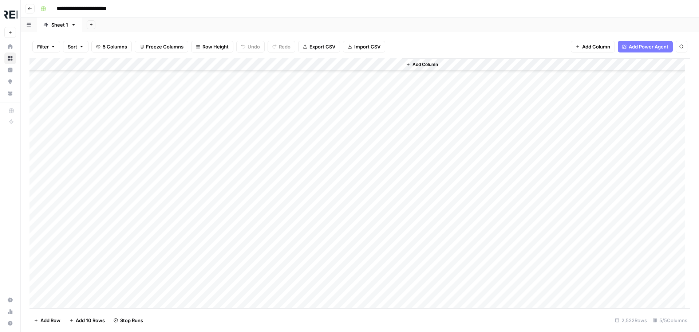
click at [201, 204] on div "Add Column" at bounding box center [359, 183] width 661 height 250
click at [201, 244] on div "Add Column" at bounding box center [359, 183] width 661 height 250
click at [200, 230] on div "Add Column" at bounding box center [359, 183] width 661 height 250
click at [198, 280] on div "Add Column" at bounding box center [359, 183] width 661 height 250
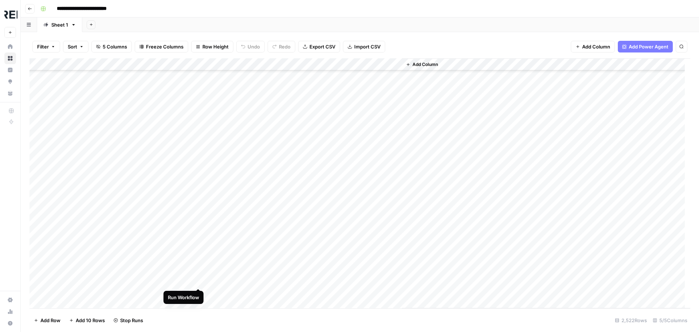
scroll to position [10923, 0]
click at [198, 233] on div "Add Column" at bounding box center [359, 183] width 661 height 250
click at [198, 257] on div "Add Column" at bounding box center [359, 183] width 661 height 250
click at [197, 159] on div "Add Column" at bounding box center [359, 183] width 661 height 250
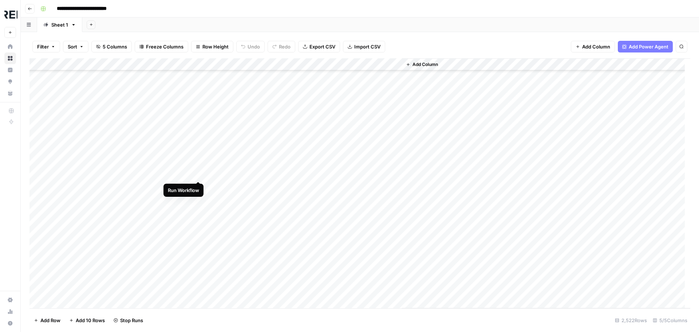
click at [199, 173] on div "Add Column" at bounding box center [359, 183] width 661 height 250
click at [200, 199] on div "Add Column" at bounding box center [359, 183] width 661 height 250
click at [198, 225] on div "Add Column" at bounding box center [359, 183] width 661 height 250
click at [197, 235] on div "Add Column" at bounding box center [359, 183] width 661 height 250
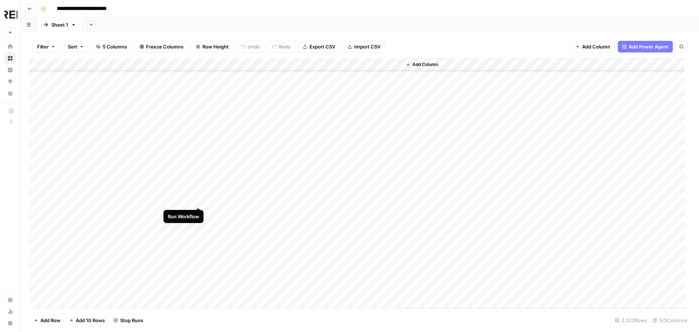
click at [200, 198] on div "Add Column" at bounding box center [359, 183] width 661 height 250
click at [199, 224] on div "Add Column" at bounding box center [359, 183] width 661 height 250
click at [200, 248] on div "Add Column" at bounding box center [359, 183] width 661 height 250
click at [199, 273] on div "Add Column" at bounding box center [359, 183] width 661 height 250
click at [198, 286] on div "Add Column" at bounding box center [359, 183] width 661 height 250
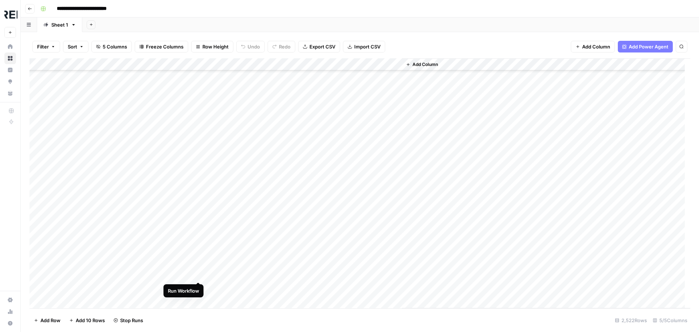
click at [198, 273] on div "Add Column" at bounding box center [359, 183] width 661 height 250
click at [199, 205] on div "Add Column" at bounding box center [359, 183] width 661 height 250
click at [197, 219] on div "Add Column" at bounding box center [359, 183] width 661 height 250
click at [198, 255] on div "Add Column" at bounding box center [359, 183] width 661 height 250
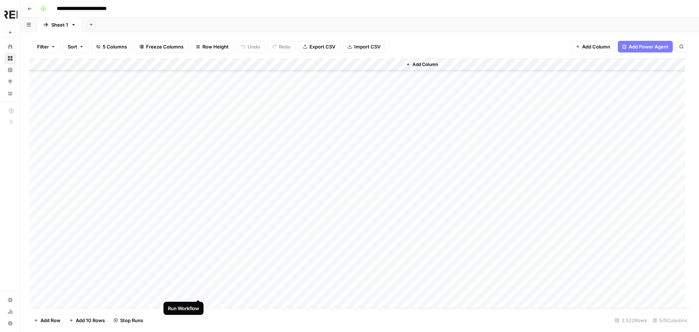
click at [200, 289] on div "Add Column" at bounding box center [359, 183] width 661 height 250
click at [200, 170] on div "Add Column" at bounding box center [359, 183] width 661 height 250
click at [196, 184] on div "Add Column" at bounding box center [359, 183] width 661 height 250
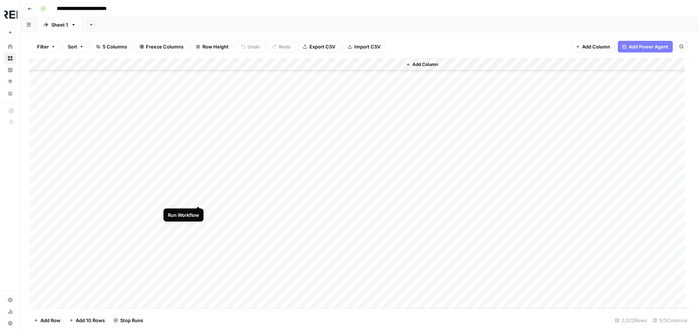
click at [200, 198] on div "Add Column" at bounding box center [359, 183] width 661 height 250
click at [200, 210] on div "Add Column" at bounding box center [359, 183] width 661 height 250
click at [198, 248] on div "Add Column" at bounding box center [359, 183] width 661 height 250
click at [200, 283] on div "Add Column" at bounding box center [359, 183] width 661 height 250
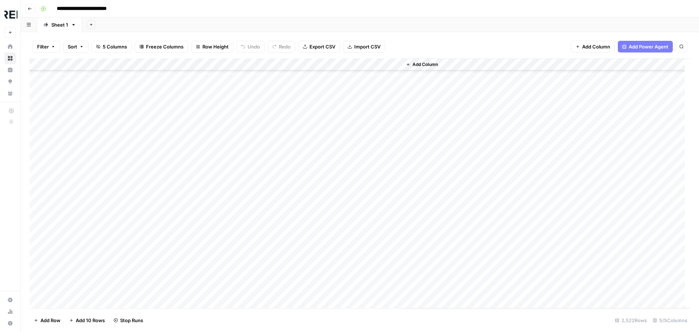
click at [198, 214] on div "Add Column" at bounding box center [359, 183] width 661 height 250
click at [200, 250] on div "Add Column" at bounding box center [359, 183] width 661 height 250
click at [198, 264] on div "Add Column" at bounding box center [359, 183] width 661 height 250
click at [198, 214] on div "Add Column" at bounding box center [359, 183] width 661 height 250
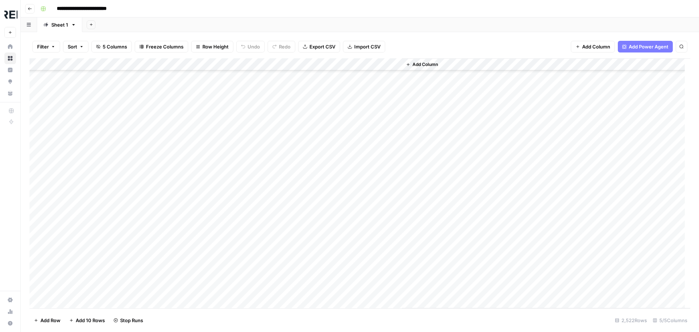
scroll to position [11942, 0]
click at [200, 251] on div "Add Column" at bounding box center [359, 183] width 661 height 250
click at [197, 232] on div "Add Column" at bounding box center [359, 183] width 661 height 250
click at [201, 255] on div "Add Column" at bounding box center [359, 183] width 661 height 250
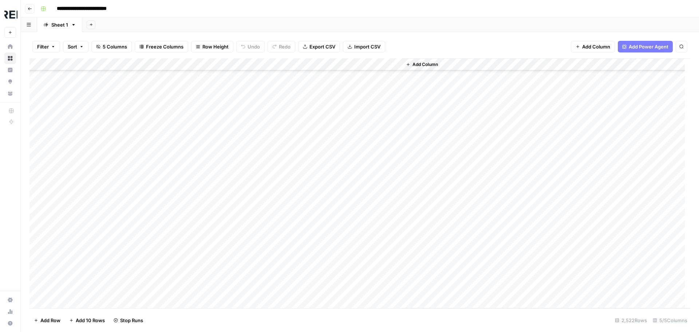
scroll to position [12124, 0]
click at [198, 281] on div "Add Column" at bounding box center [359, 183] width 661 height 250
click at [200, 174] on div "Add Column" at bounding box center [359, 183] width 661 height 250
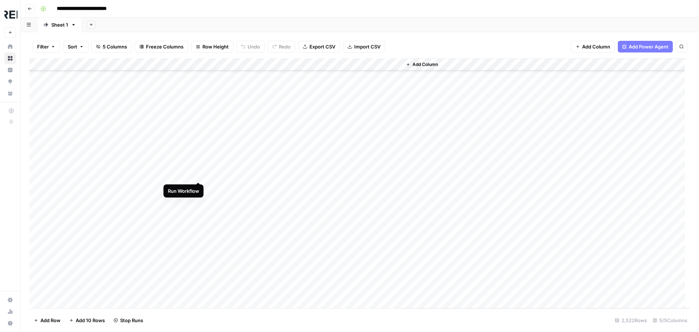
click at [201, 173] on div "Add Column" at bounding box center [359, 183] width 661 height 250
click at [199, 257] on div "Add Column" at bounding box center [359, 183] width 661 height 250
click at [198, 153] on div "Add Column" at bounding box center [359, 183] width 661 height 250
click at [198, 187] on div "Add Column" at bounding box center [359, 183] width 661 height 250
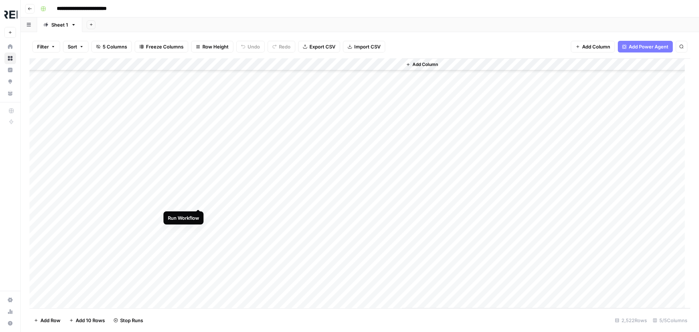
click at [199, 202] on div "Add Column" at bounding box center [359, 183] width 661 height 250
click at [200, 275] on div "Add Column" at bounding box center [359, 183] width 661 height 250
click at [198, 118] on div "Add Column" at bounding box center [359, 183] width 661 height 250
click at [199, 143] on div "Add Column" at bounding box center [359, 183] width 661 height 250
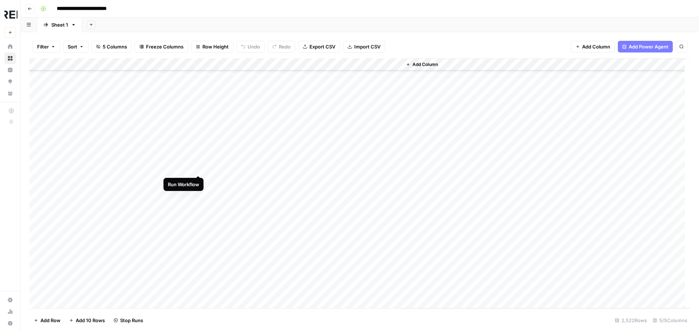
click at [199, 166] on div "Add Column" at bounding box center [359, 183] width 661 height 250
click at [198, 181] on div "Add Column" at bounding box center [359, 183] width 661 height 250
click at [200, 180] on div "Add Column" at bounding box center [359, 183] width 661 height 250
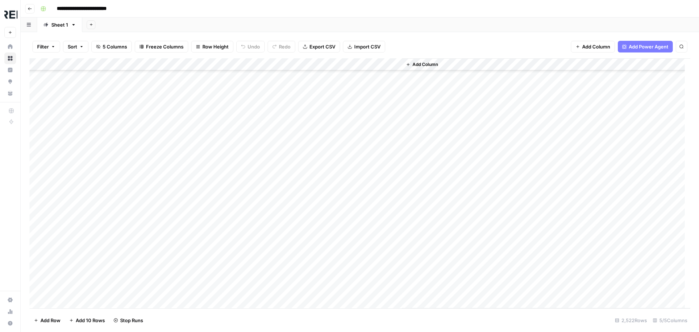
click at [200, 193] on div "Add Column" at bounding box center [359, 183] width 661 height 250
click at [200, 110] on div "Add Column" at bounding box center [359, 183] width 661 height 250
click at [200, 132] on div "Add Column" at bounding box center [359, 183] width 661 height 250
click at [200, 159] on div "Add Column" at bounding box center [359, 183] width 661 height 250
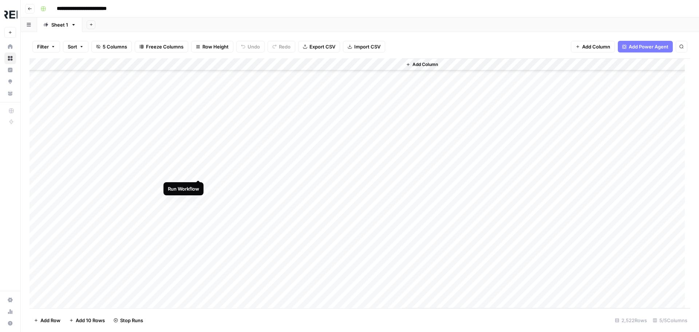
click at [198, 173] on div "Add Column" at bounding box center [359, 183] width 661 height 250
click at [201, 248] on div "Add Column" at bounding box center [359, 183] width 661 height 250
click at [199, 124] on div "Add Column" at bounding box center [359, 183] width 661 height 250
click at [198, 148] on div "Add Column" at bounding box center [359, 183] width 661 height 250
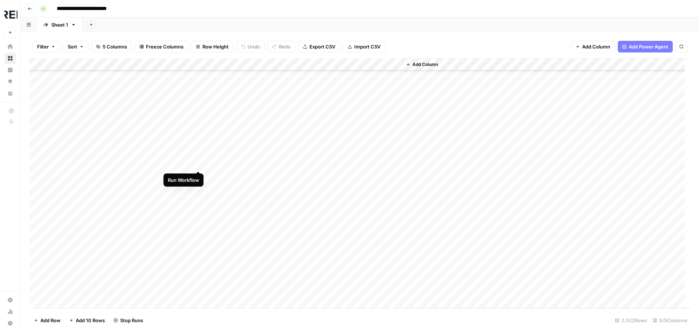
click at [198, 163] on div "Add Column" at bounding box center [359, 183] width 661 height 250
click at [198, 201] on div "Add Column" at bounding box center [359, 183] width 661 height 250
click at [196, 205] on div "Add Column" at bounding box center [359, 183] width 661 height 250
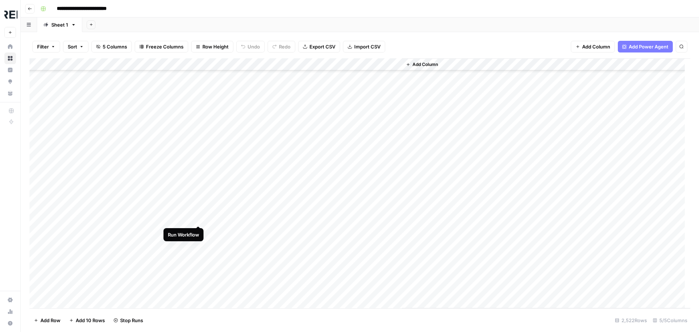
click at [199, 218] on div "Add Column" at bounding box center [359, 183] width 661 height 250
click at [200, 242] on div "Add Column" at bounding box center [359, 183] width 661 height 250
click at [198, 254] on div "Add Column" at bounding box center [359, 183] width 661 height 250
click at [197, 161] on div "Add Column" at bounding box center [359, 183] width 661 height 250
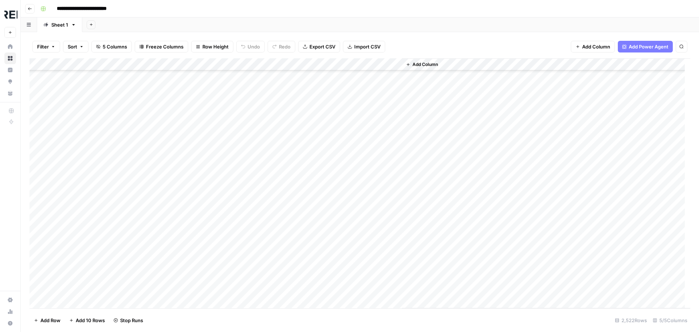
scroll to position [13544, 0]
click at [199, 125] on div "Add Column" at bounding box center [359, 183] width 661 height 250
click at [200, 148] on div "Add Column" at bounding box center [359, 183] width 661 height 250
click at [200, 173] on div "Add Column" at bounding box center [359, 183] width 661 height 250
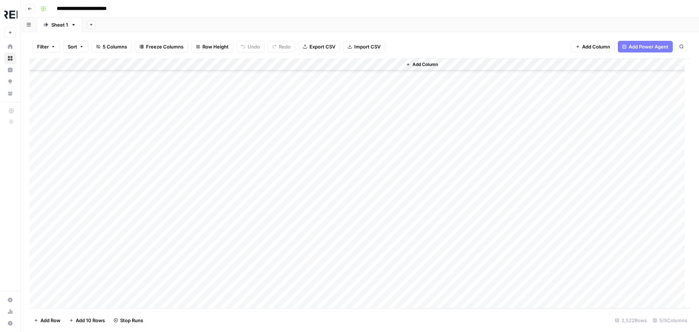
click at [200, 225] on div "Add Column" at bounding box center [359, 183] width 661 height 250
click at [199, 177] on div "Add Column" at bounding box center [359, 183] width 661 height 250
click at [198, 226] on div "Add Column" at bounding box center [359, 183] width 661 height 250
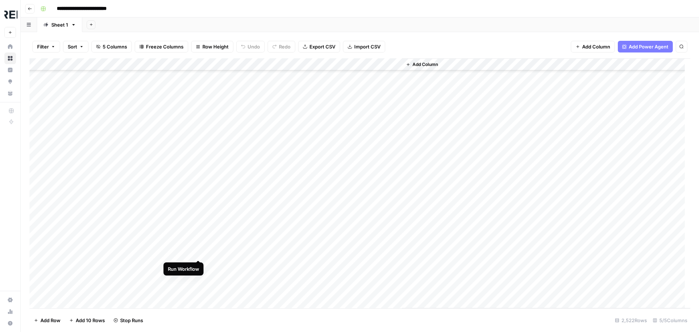
click at [197, 253] on div "Add Column" at bounding box center [359, 183] width 661 height 250
click at [200, 276] on div "Add Column" at bounding box center [359, 183] width 661 height 250
click at [198, 218] on div "Add Column" at bounding box center [359, 183] width 661 height 250
click at [198, 291] on div "Add Column" at bounding box center [359, 183] width 661 height 250
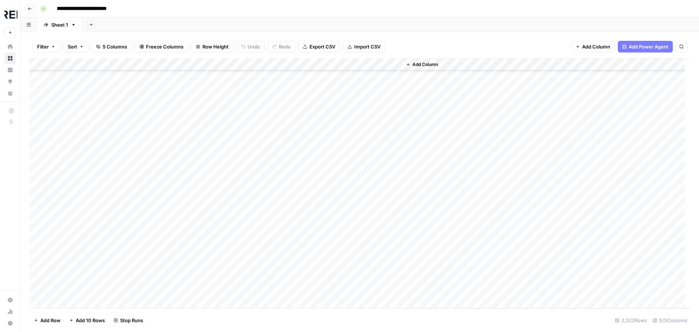
scroll to position [14200, 0]
click at [199, 213] on div "Add Column" at bounding box center [359, 183] width 661 height 250
click at [200, 151] on div "Add Column" at bounding box center [359, 183] width 661 height 250
click at [198, 176] on div "Add Column" at bounding box center [359, 183] width 661 height 250
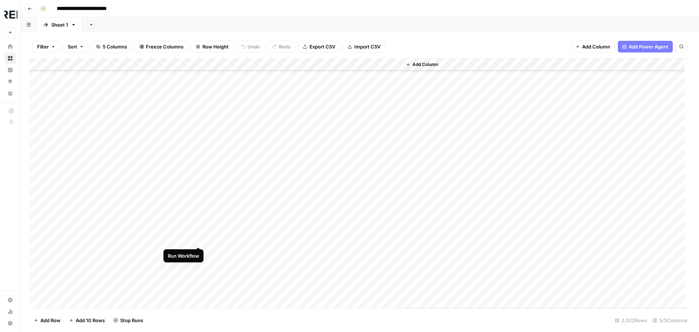
click at [198, 238] on div "Add Column" at bounding box center [359, 183] width 661 height 250
click at [198, 165] on div "Add Column" at bounding box center [359, 183] width 661 height 250
click at [197, 179] on div "Add Column" at bounding box center [359, 183] width 661 height 250
click at [200, 193] on div "Add Column" at bounding box center [359, 183] width 661 height 250
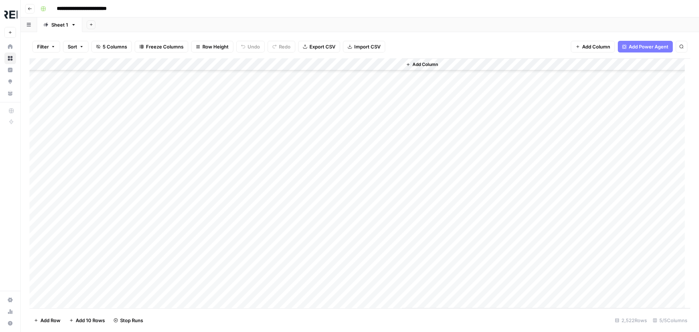
scroll to position [14527, 0]
click at [198, 230] on div "Add Column" at bounding box center [359, 183] width 661 height 250
click at [200, 157] on div "Add Column" at bounding box center [359, 183] width 661 height 250
click at [201, 184] on div "Add Column" at bounding box center [359, 183] width 661 height 250
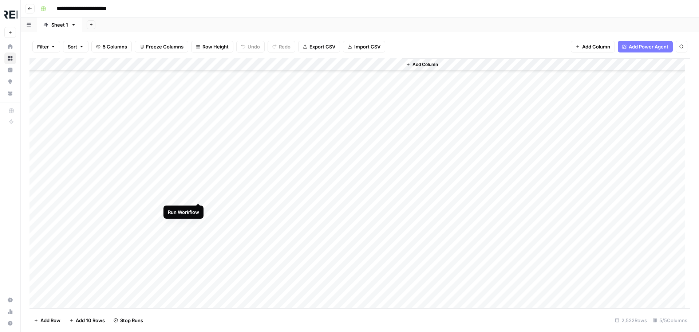
click at [200, 194] on div "Add Column" at bounding box center [359, 183] width 661 height 250
click at [200, 281] on div "Add Column" at bounding box center [359, 183] width 661 height 250
click at [198, 197] on div "Add Column" at bounding box center [359, 183] width 661 height 250
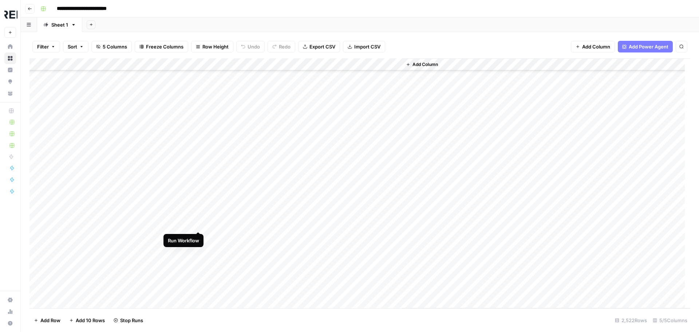
click at [200, 224] on div "Add Column" at bounding box center [359, 183] width 661 height 250
click at [200, 262] on div "Add Column" at bounding box center [359, 183] width 661 height 250
click at [198, 228] on div "Add Column" at bounding box center [359, 183] width 661 height 250
click at [199, 237] on div "Add Column" at bounding box center [359, 183] width 661 height 250
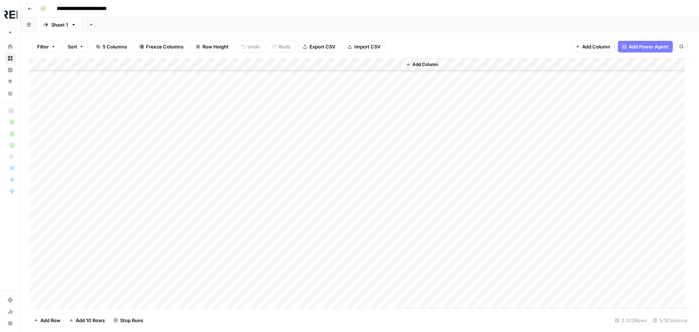
click at [199, 253] on div "Add Column" at bounding box center [359, 183] width 661 height 250
click at [198, 263] on div "Add Column" at bounding box center [359, 183] width 661 height 250
click at [28, 9] on icon "button" at bounding box center [30, 9] width 4 height 4
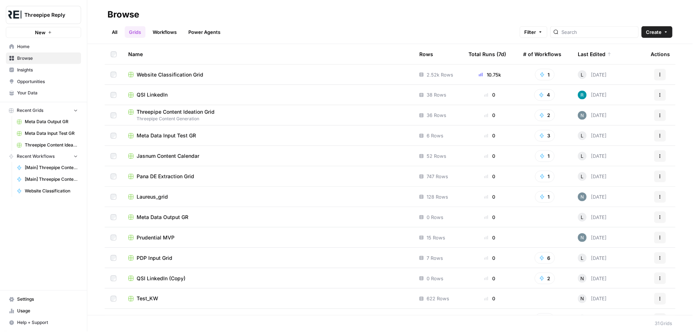
click at [179, 152] on td "Jasnum Content Calendar" at bounding box center [268, 156] width 292 height 20
click at [182, 156] on span "Jasnum Content Calendar" at bounding box center [168, 156] width 63 height 7
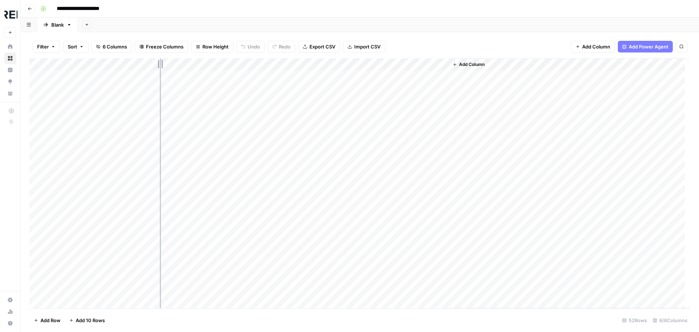
drag, startPoint x: 120, startPoint y: 63, endPoint x: 161, endPoint y: 63, distance: 40.8
click at [161, 63] on div "Add Column" at bounding box center [359, 183] width 661 height 250
drag, startPoint x: 161, startPoint y: 63, endPoint x: 206, endPoint y: 61, distance: 45.2
click at [206, 61] on div "Add Column" at bounding box center [359, 183] width 661 height 250
click at [435, 188] on div "Add Column" at bounding box center [359, 183] width 661 height 250
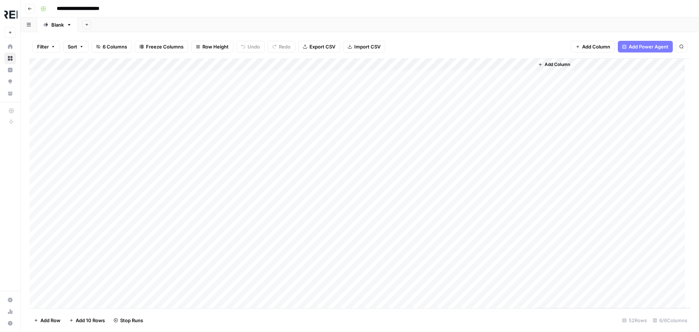
click at [436, 162] on div "Add Column" at bounding box center [359, 183] width 661 height 250
click at [436, 202] on div "Add Column" at bounding box center [359, 183] width 661 height 250
click at [435, 178] on div "Add Column" at bounding box center [359, 183] width 661 height 250
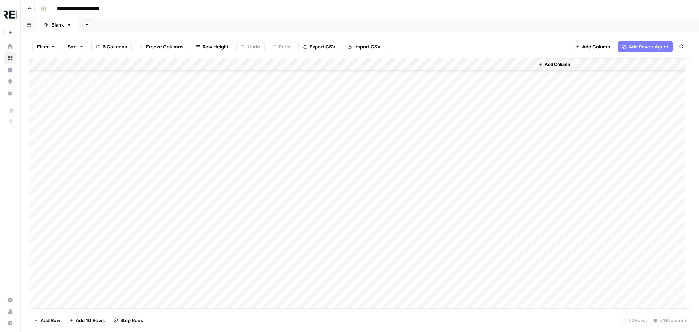
scroll to position [364, 0]
click at [435, 280] on div "Add Column" at bounding box center [359, 183] width 661 height 250
click at [37, 143] on div "Add Column" at bounding box center [359, 183] width 661 height 250
click at [38, 169] on div "Add Column" at bounding box center [359, 183] width 661 height 250
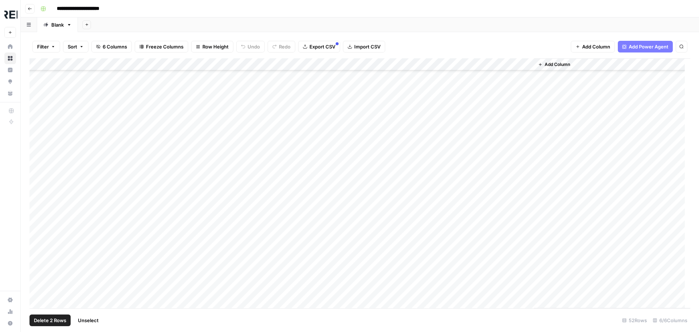
scroll to position [54, 0]
click at [38, 268] on div "Add Column" at bounding box center [359, 183] width 661 height 250
click at [37, 222] on div "Add Column" at bounding box center [359, 183] width 661 height 250
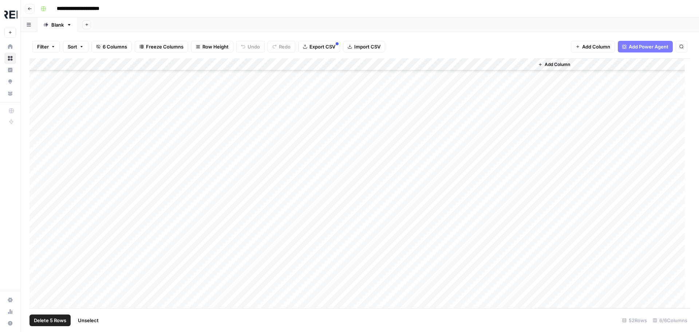
click at [38, 264] on div "Add Column" at bounding box center [359, 183] width 661 height 250
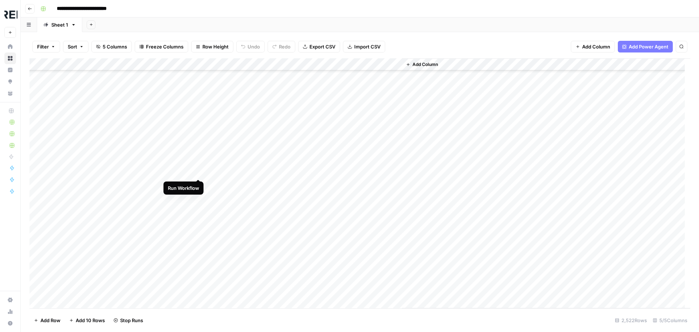
click at [201, 170] on div "Add Column" at bounding box center [359, 183] width 661 height 250
click at [200, 197] on div "Add Column" at bounding box center [359, 183] width 661 height 250
click at [201, 236] on div "Add Column" at bounding box center [359, 183] width 661 height 250
click at [199, 256] on div "Add Column" at bounding box center [359, 183] width 661 height 250
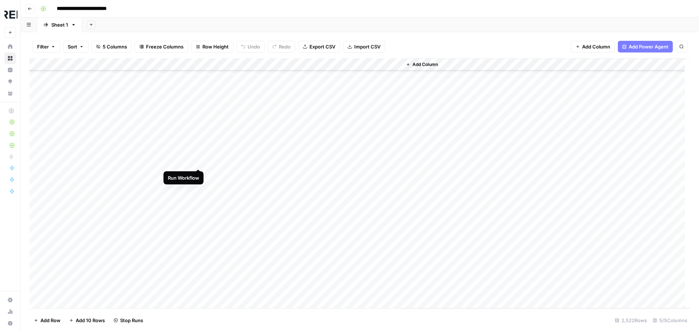
click at [199, 160] on div "Add Column" at bounding box center [359, 183] width 661 height 250
click at [199, 173] on div "Add Column" at bounding box center [359, 183] width 661 height 250
click at [198, 220] on div "Add Column" at bounding box center [359, 183] width 661 height 250
click at [199, 275] on div "Add Column" at bounding box center [359, 183] width 661 height 250
click at [199, 298] on div "Add Column" at bounding box center [359, 183] width 661 height 250
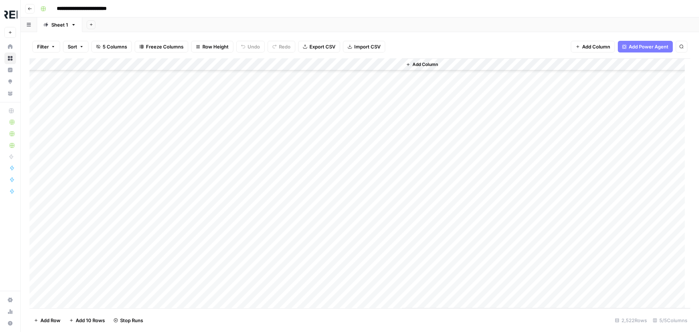
scroll to position [15397, 0]
click at [198, 238] on div "Add Column" at bounding box center [359, 183] width 661 height 250
click at [200, 250] on div "Add Column" at bounding box center [359, 183] width 661 height 250
click at [198, 264] on div "Add Column" at bounding box center [359, 183] width 661 height 250
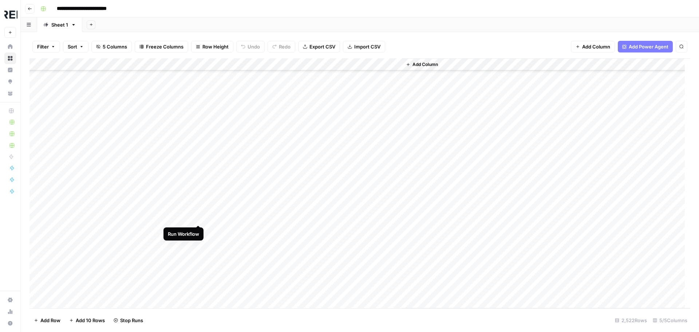
click at [200, 217] on div "Add Column" at bounding box center [359, 183] width 661 height 250
click at [201, 243] on div "Add Column" at bounding box center [359, 183] width 661 height 250
click at [198, 143] on div "Add Column" at bounding box center [359, 183] width 661 height 250
click at [199, 157] on div "Add Column" at bounding box center [359, 183] width 661 height 250
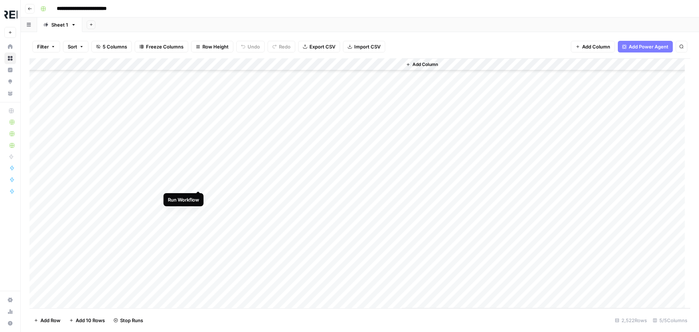
click at [198, 182] on div "Add Column" at bounding box center [359, 183] width 661 height 250
click at [196, 182] on div "Add Column" at bounding box center [359, 183] width 661 height 250
click at [200, 231] on div "Add Column" at bounding box center [359, 183] width 661 height 250
click at [198, 282] on div "Add Column" at bounding box center [359, 183] width 661 height 250
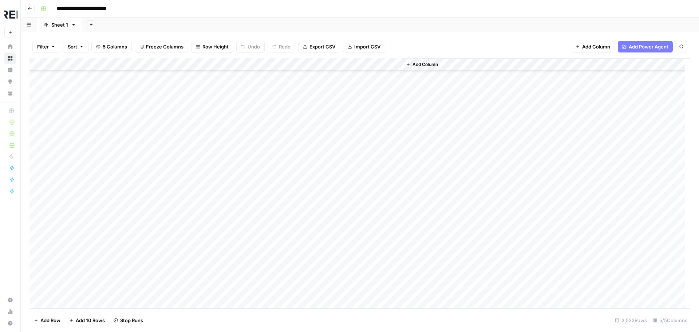
scroll to position [15907, 0]
click at [200, 186] on div "Add Column" at bounding box center [359, 183] width 661 height 250
click at [197, 238] on div "Add Column" at bounding box center [359, 183] width 661 height 250
click at [200, 262] on div "Add Column" at bounding box center [359, 183] width 661 height 250
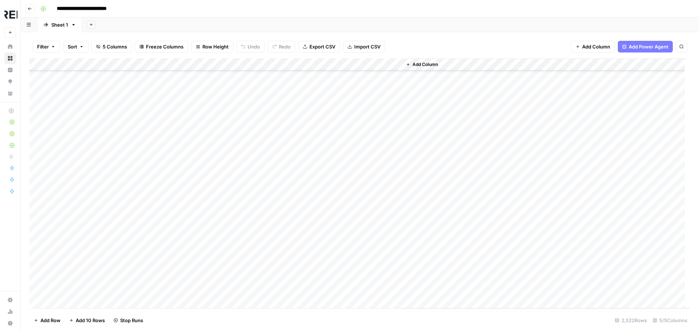
scroll to position [16089, 0]
click at [197, 205] on div "Add Column" at bounding box center [359, 183] width 661 height 250
click at [198, 216] on div "Add Column" at bounding box center [359, 183] width 661 height 250
click at [200, 216] on div "Add Column" at bounding box center [359, 183] width 661 height 250
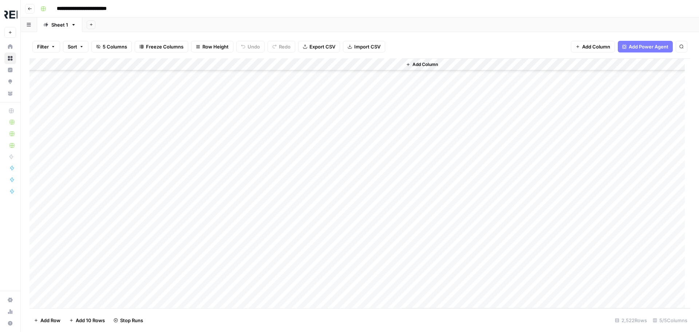
click at [198, 194] on div "Add Column" at bounding box center [359, 183] width 661 height 250
click at [200, 252] on div "Add Column" at bounding box center [359, 183] width 661 height 250
click at [201, 291] on div "Add Column" at bounding box center [359, 183] width 661 height 250
click at [197, 242] on div "Add Column" at bounding box center [359, 183] width 661 height 250
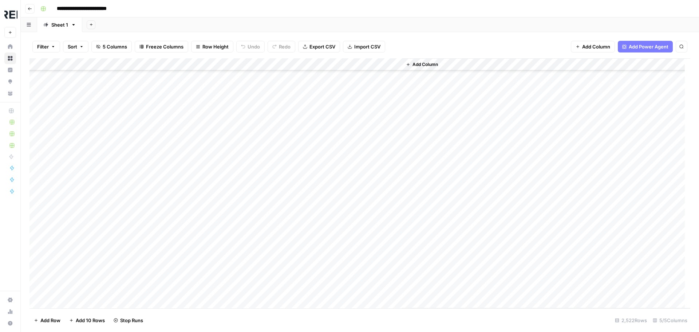
scroll to position [16344, 0]
click at [198, 235] on div "Add Column" at bounding box center [359, 183] width 661 height 250
click at [199, 246] on div "Add Column" at bounding box center [359, 183] width 661 height 250
click at [200, 257] on div "Add Column" at bounding box center [359, 183] width 661 height 250
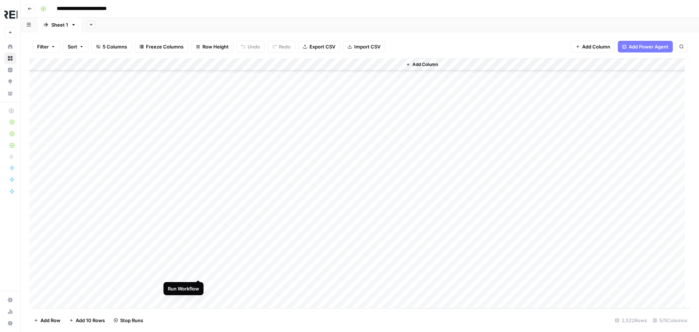
click at [197, 272] on div "Add Column" at bounding box center [359, 183] width 661 height 250
click at [200, 283] on div "Add Column" at bounding box center [359, 183] width 661 height 250
click at [198, 162] on div "Add Column" at bounding box center [359, 183] width 661 height 250
click at [200, 213] on div "Add Column" at bounding box center [359, 183] width 661 height 250
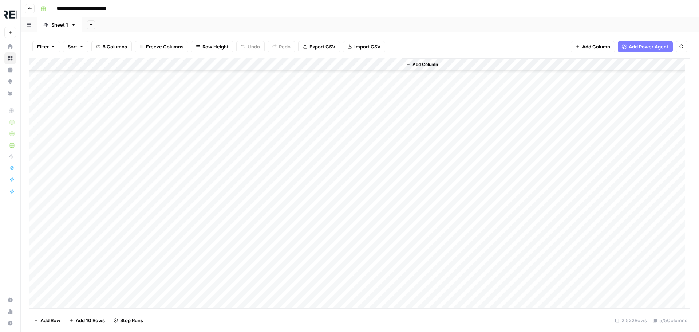
click at [199, 228] on div "Add Column" at bounding box center [359, 183] width 661 height 250
click at [198, 241] on div "Add Column" at bounding box center [359, 183] width 661 height 250
click at [198, 250] on div "Add Column" at bounding box center [359, 183] width 661 height 250
click at [198, 260] on div "Add Column" at bounding box center [359, 183] width 661 height 250
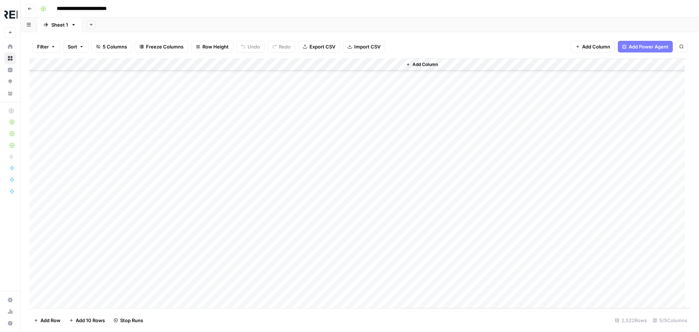
click at [200, 202] on div "Add Column" at bounding box center [359, 183] width 661 height 250
click at [201, 241] on div "Add Column" at bounding box center [359, 183] width 661 height 250
click at [198, 194] on div "Add Column" at bounding box center [359, 183] width 661 height 250
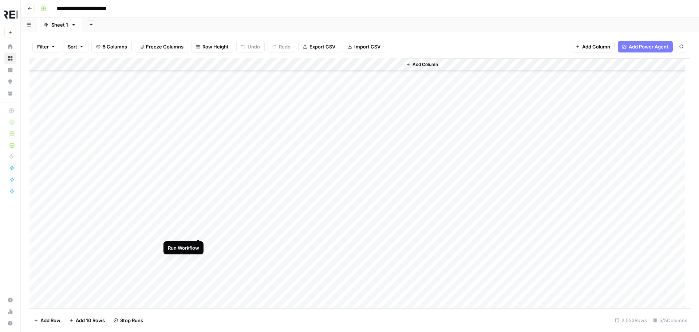
click at [197, 232] on div "Add Column" at bounding box center [359, 183] width 661 height 250
click at [200, 244] on div "Add Column" at bounding box center [359, 183] width 661 height 250
click at [200, 270] on div "Add Column" at bounding box center [359, 183] width 661 height 250
click at [197, 283] on div "Add Column" at bounding box center [359, 183] width 661 height 250
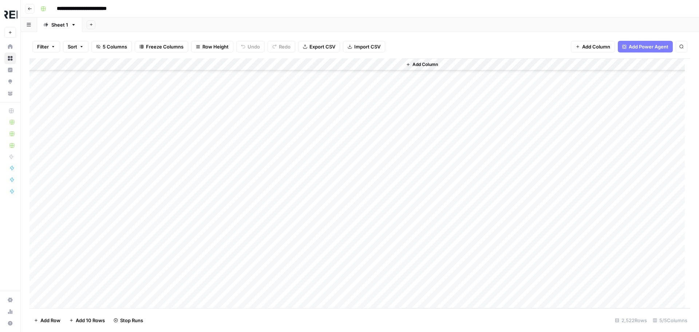
scroll to position [17145, 0]
click at [198, 139] on div "Add Column" at bounding box center [359, 183] width 661 height 250
click at [199, 149] on div "Add Column" at bounding box center [359, 183] width 661 height 250
click at [197, 163] on div "Add Column" at bounding box center [359, 183] width 661 height 250
click at [198, 175] on div "Add Column" at bounding box center [359, 183] width 661 height 250
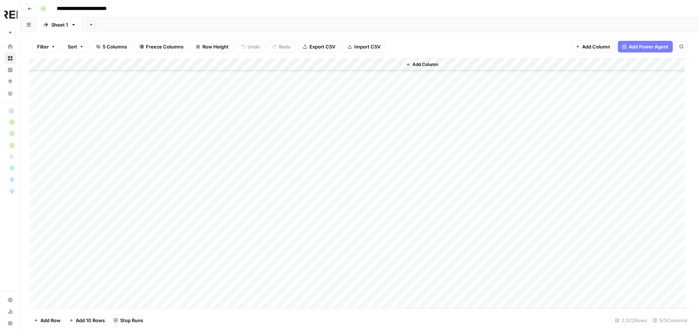
click at [197, 211] on div "Add Column" at bounding box center [359, 183] width 661 height 250
click at [197, 262] on div "Add Column" at bounding box center [359, 183] width 661 height 250
click at [199, 284] on div "Add Column" at bounding box center [359, 183] width 661 height 250
click at [198, 177] on div "Add Column" at bounding box center [359, 183] width 661 height 250
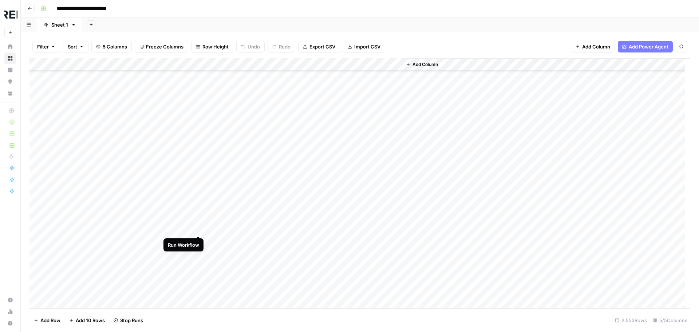
click at [198, 227] on div "Add Column" at bounding box center [359, 183] width 661 height 250
click at [198, 255] on div "Add Column" at bounding box center [359, 183] width 661 height 250
click at [198, 278] on div "Add Column" at bounding box center [359, 183] width 661 height 250
click at [200, 134] on div "Add Column" at bounding box center [359, 183] width 661 height 250
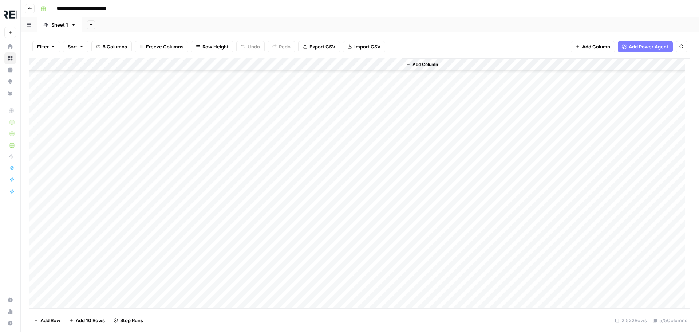
scroll to position [17582, 0]
click at [199, 183] on div "Add Column" at bounding box center [359, 183] width 661 height 250
click at [200, 222] on div "Add Column" at bounding box center [359, 183] width 661 height 250
click at [200, 244] on div "Add Column" at bounding box center [359, 183] width 661 height 250
click at [198, 284] on div "Add Column" at bounding box center [359, 183] width 661 height 250
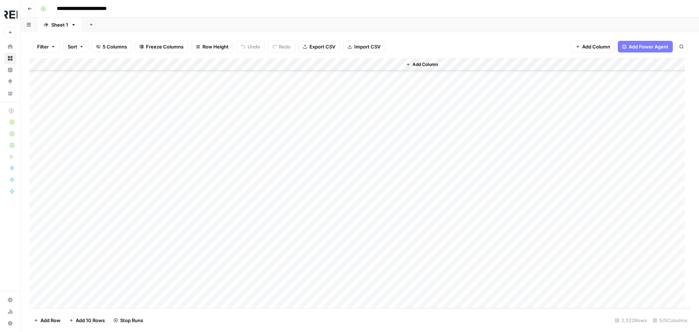
scroll to position [17728, 0]
click at [200, 149] on div "Add Column" at bounding box center [359, 183] width 661 height 250
click at [198, 199] on div "Add Column" at bounding box center [359, 183] width 661 height 250
click at [197, 222] on div "Add Column" at bounding box center [359, 183] width 661 height 250
click at [198, 285] on div "Add Column" at bounding box center [359, 183] width 661 height 250
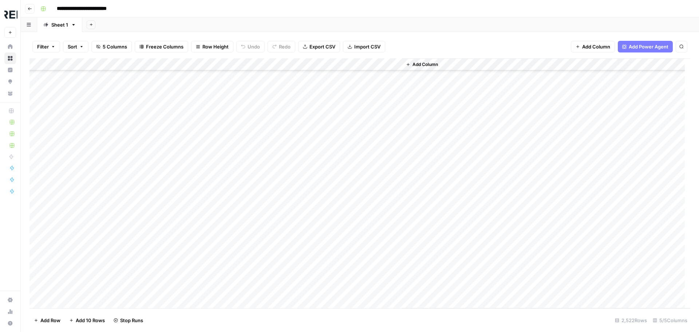
scroll to position [17910, 0]
click at [198, 190] on div "Add Column" at bounding box center [359, 183] width 661 height 250
click at [197, 241] on div "Add Column" at bounding box center [359, 183] width 661 height 250
click at [198, 207] on div "Add Column" at bounding box center [359, 183] width 661 height 250
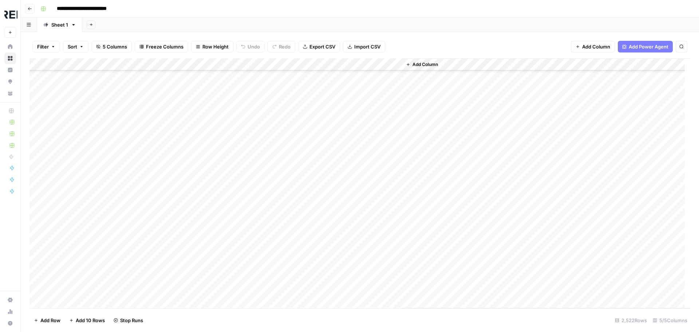
click at [197, 218] on div "Add Column" at bounding box center [359, 183] width 661 height 250
click at [197, 229] on div "Add Column" at bounding box center [359, 183] width 661 height 250
click at [198, 169] on div "Add Column" at bounding box center [359, 183] width 661 height 250
click at [197, 181] on div "Add Column" at bounding box center [359, 183] width 661 height 250
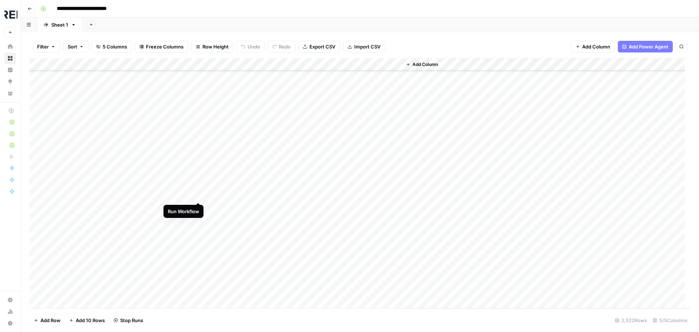
click at [199, 194] on div "Add Column" at bounding box center [359, 183] width 661 height 250
click at [199, 159] on div "Add Column" at bounding box center [359, 183] width 661 height 250
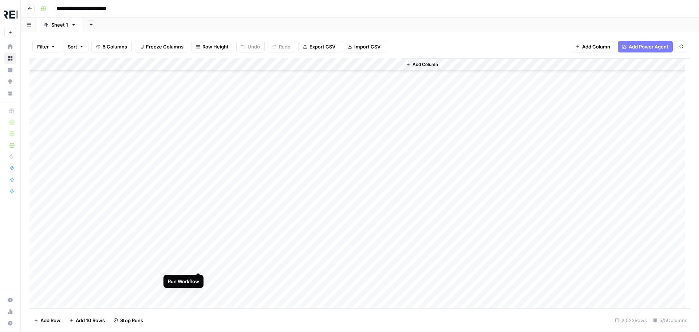
click at [197, 263] on div "Add Column" at bounding box center [359, 183] width 661 height 250
click at [199, 277] on div "Add Column" at bounding box center [359, 183] width 661 height 250
click at [198, 165] on div "Add Column" at bounding box center [359, 183] width 661 height 250
click at [197, 167] on div "Add Column" at bounding box center [359, 183] width 661 height 250
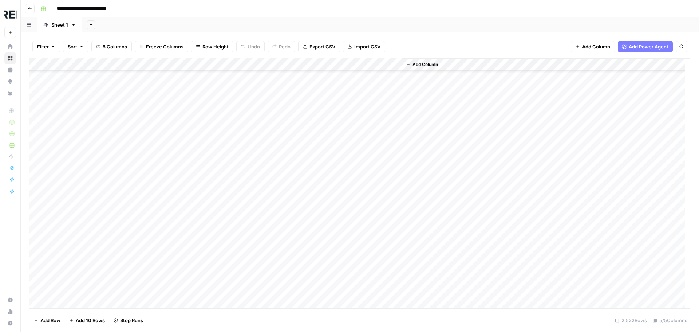
click at [200, 230] on div "Add Column" at bounding box center [359, 183] width 661 height 250
click at [200, 256] on div "Add Column" at bounding box center [359, 183] width 661 height 250
click at [200, 134] on div "Add Column" at bounding box center [359, 183] width 661 height 250
click at [198, 147] on div "Add Column" at bounding box center [359, 183] width 661 height 250
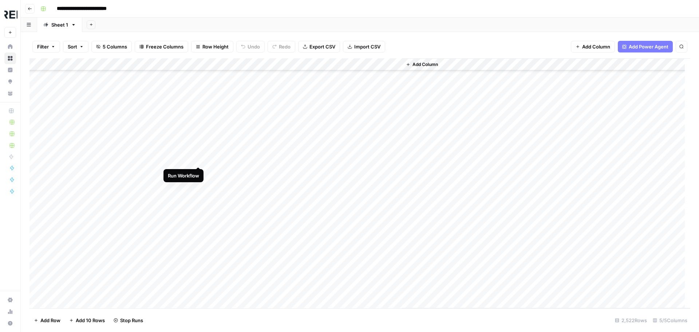
click at [198, 160] on div "Add Column" at bounding box center [359, 183] width 661 height 250
click at [198, 198] on div "Add Column" at bounding box center [359, 183] width 661 height 250
click at [200, 244] on div "Add Column" at bounding box center [359, 183] width 661 height 250
click at [200, 284] on div "Add Column" at bounding box center [359, 183] width 661 height 250
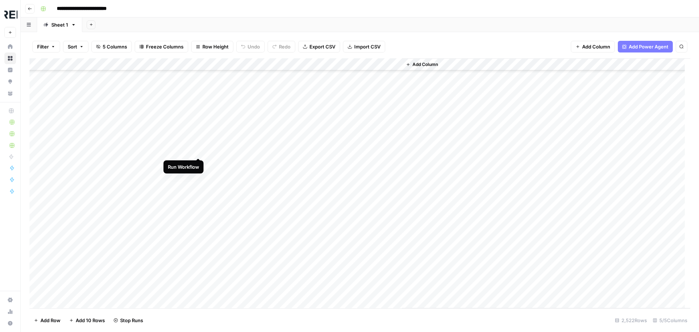
click at [201, 150] on div "Add Column" at bounding box center [359, 183] width 661 height 250
click at [199, 160] on div "Add Column" at bounding box center [359, 183] width 661 height 250
click at [201, 222] on div "Add Column" at bounding box center [359, 183] width 661 height 250
click at [198, 200] on div "Add Column" at bounding box center [359, 183] width 661 height 250
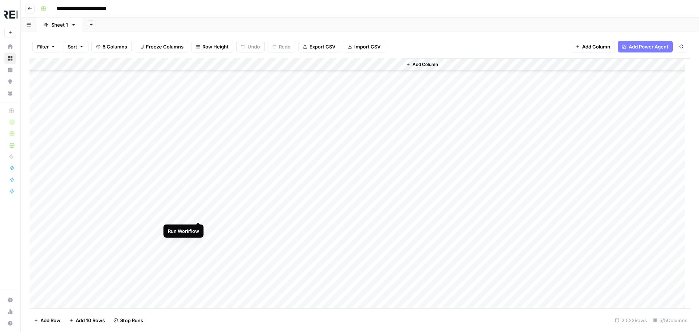
click at [198, 215] on div "Add Column" at bounding box center [359, 183] width 661 height 250
click at [200, 238] on div "Add Column" at bounding box center [359, 183] width 661 height 250
click at [200, 251] on div "Add Column" at bounding box center [359, 183] width 661 height 250
click at [199, 181] on div "Add Column" at bounding box center [359, 183] width 661 height 250
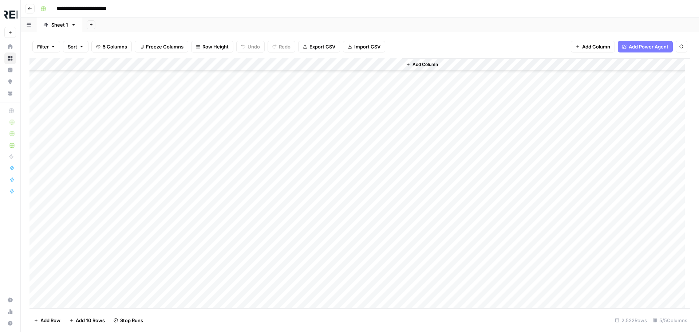
click at [199, 193] on div "Add Column" at bounding box center [359, 183] width 661 height 250
click at [199, 181] on div "Add Column" at bounding box center [359, 183] width 661 height 250
click at [196, 145] on div "Add Column" at bounding box center [359, 183] width 661 height 250
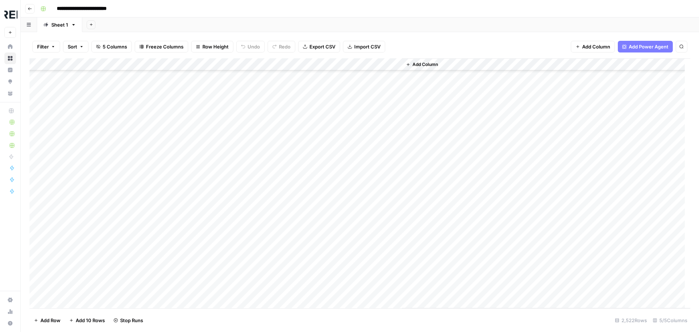
scroll to position [20058, 0]
click at [196, 184] on div "Add Column" at bounding box center [359, 183] width 661 height 250
click at [197, 197] on div "Add Column" at bounding box center [359, 183] width 661 height 250
click at [202, 163] on div "Add Column" at bounding box center [359, 183] width 661 height 250
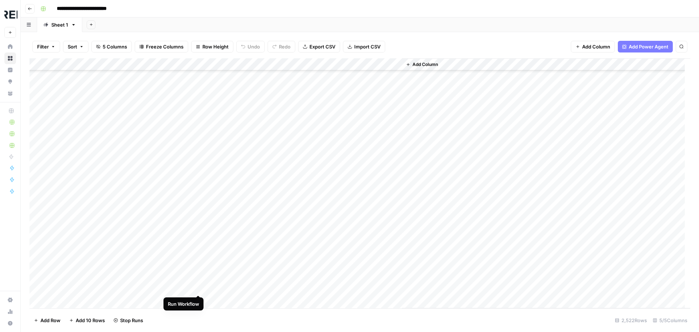
click at [200, 285] on div "Add Column" at bounding box center [359, 183] width 661 height 250
click at [201, 215] on div "Add Column" at bounding box center [359, 183] width 661 height 250
click at [198, 287] on div "Add Column" at bounding box center [359, 183] width 661 height 250
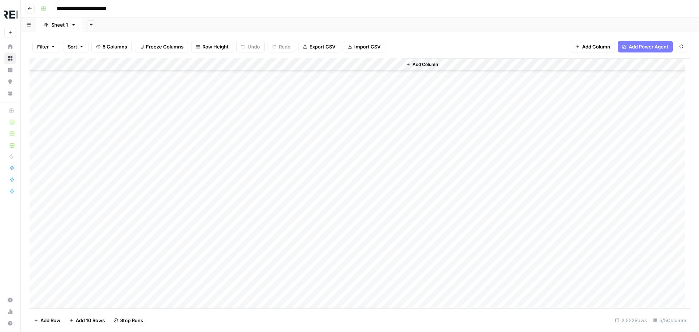
click at [198, 206] on div "Add Column" at bounding box center [359, 183] width 661 height 250
click at [198, 267] on div "Add Column" at bounding box center [359, 183] width 661 height 250
click at [198, 196] on div "Add Column" at bounding box center [359, 183] width 661 height 250
click at [198, 234] on div "Add Column" at bounding box center [359, 183] width 661 height 250
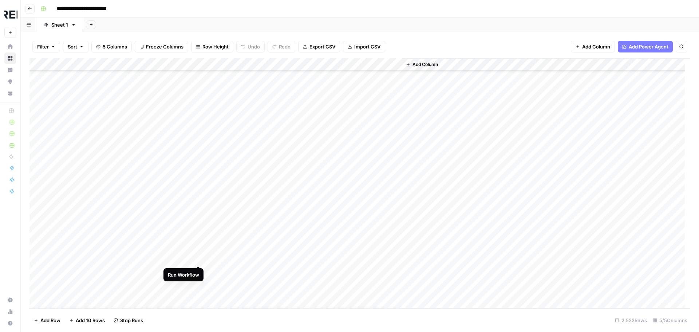
click at [199, 256] on div "Add Column" at bounding box center [359, 183] width 661 height 250
click at [198, 176] on div "Add Column" at bounding box center [359, 183] width 661 height 250
click at [199, 185] on div "Add Column" at bounding box center [359, 183] width 661 height 250
click at [198, 197] on div "Add Column" at bounding box center [359, 183] width 661 height 250
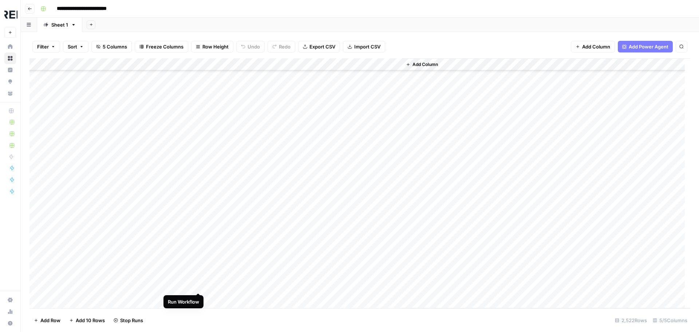
click at [198, 284] on div "Add Column" at bounding box center [359, 183] width 661 height 250
click at [197, 238] on div "Add Column" at bounding box center [359, 183] width 661 height 250
click at [200, 263] on div "Add Column" at bounding box center [359, 183] width 661 height 250
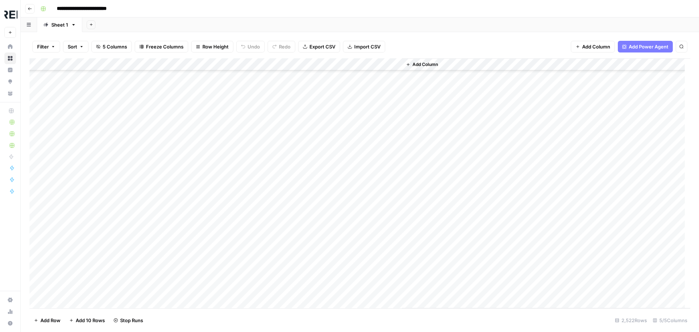
scroll to position [21004, 0]
click at [198, 227] on div "Add Column" at bounding box center [359, 183] width 661 height 250
click at [199, 240] on div "Add Column" at bounding box center [359, 183] width 661 height 250
click at [197, 264] on div "Add Column" at bounding box center [359, 183] width 661 height 250
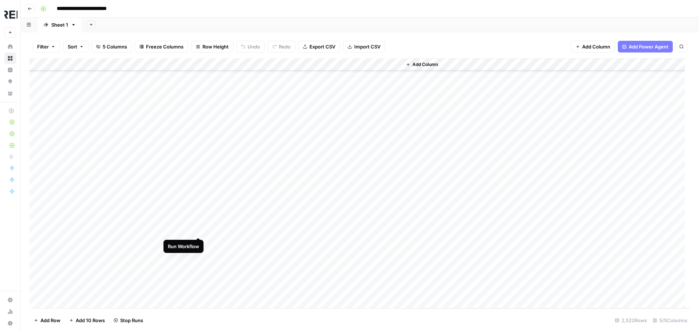
click at [198, 231] on div "Add Column" at bounding box center [359, 183] width 661 height 250
click at [198, 255] on div "Add Column" at bounding box center [359, 183] width 661 height 250
click at [201, 279] on div "Add Column" at bounding box center [359, 183] width 661 height 250
click at [199, 244] on div "Add Column" at bounding box center [359, 183] width 661 height 250
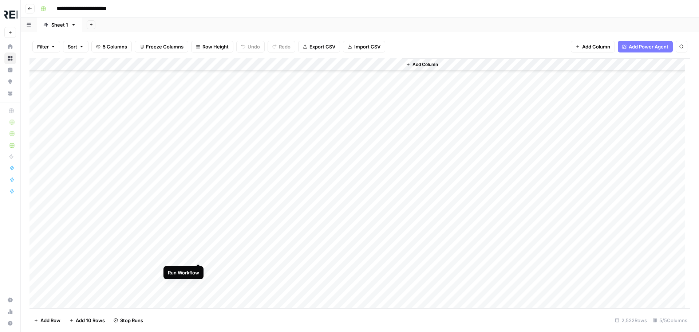
click at [200, 255] on div "Add Column" at bounding box center [359, 183] width 661 height 250
click at [199, 222] on div "Add Column" at bounding box center [359, 183] width 661 height 250
click at [200, 245] on div "Add Column" at bounding box center [359, 183] width 661 height 250
click at [199, 293] on div "Add Column" at bounding box center [359, 183] width 661 height 250
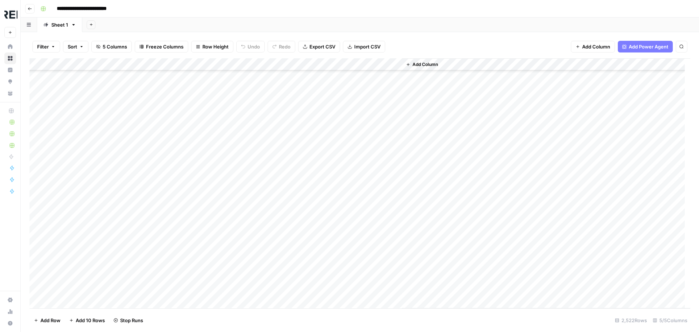
scroll to position [21405, 0]
click at [197, 200] on div "Add Column" at bounding box center [359, 183] width 661 height 250
click at [200, 213] on div "Add Column" at bounding box center [359, 183] width 661 height 250
click at [199, 260] on div "Add Column" at bounding box center [359, 183] width 661 height 250
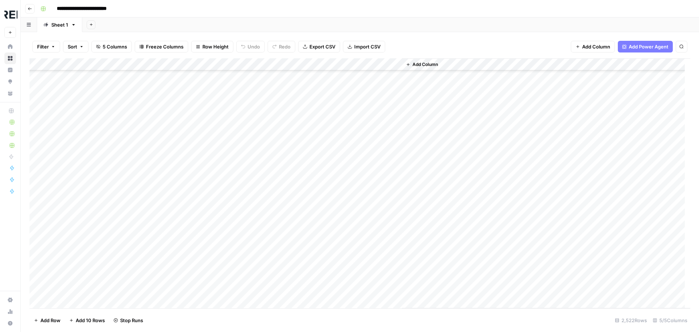
scroll to position [21623, 0]
click at [199, 179] on div "Add Column" at bounding box center [359, 183] width 661 height 250
click at [197, 227] on div "Add Column" at bounding box center [359, 183] width 661 height 250
click at [200, 262] on div "Add Column" at bounding box center [359, 183] width 661 height 250
click at [196, 289] on div "Add Column" at bounding box center [359, 183] width 661 height 250
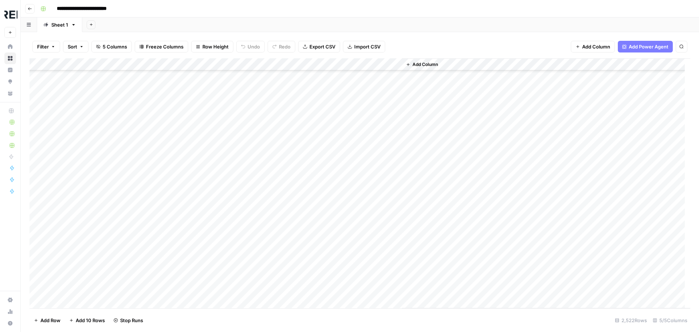
scroll to position [21769, 0]
click at [200, 179] on div "Add Column" at bounding box center [359, 183] width 661 height 250
click at [201, 218] on div "Add Column" at bounding box center [359, 183] width 661 height 250
click at [198, 206] on div "Add Column" at bounding box center [359, 183] width 661 height 250
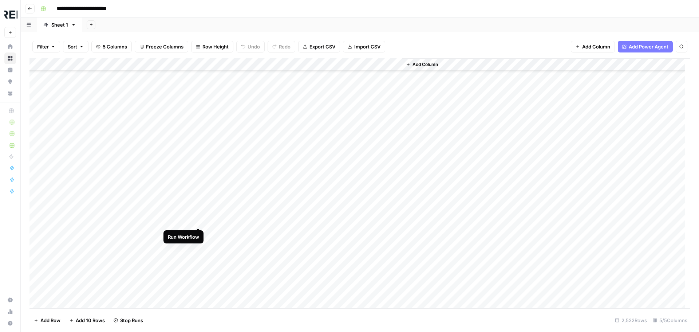
click at [200, 220] on div "Add Column" at bounding box center [359, 183] width 661 height 250
click at [195, 245] on div "Add Column" at bounding box center [359, 183] width 661 height 250
click at [198, 135] on div "Add Column" at bounding box center [359, 183] width 661 height 250
click at [197, 149] on div "Add Column" at bounding box center [359, 183] width 661 height 250
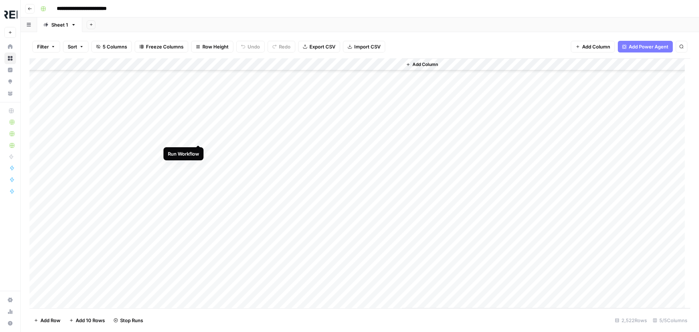
click at [197, 137] on div "Add Column" at bounding box center [359, 183] width 661 height 250
click at [199, 210] on div "Add Column" at bounding box center [359, 183] width 661 height 250
click at [200, 222] on div "Add Column" at bounding box center [359, 183] width 661 height 250
click at [199, 225] on div "Add Column" at bounding box center [359, 183] width 661 height 250
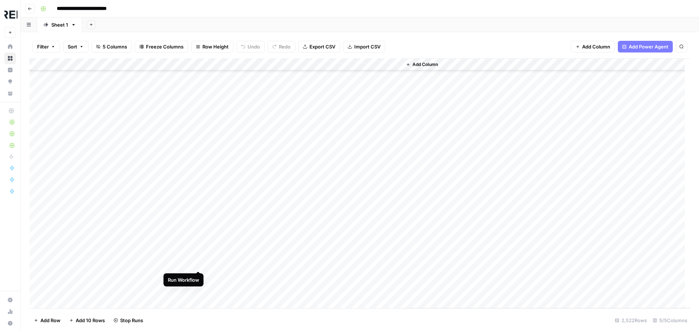
click at [197, 265] on div "Add Column" at bounding box center [359, 183] width 661 height 250
click at [200, 274] on div "Add Column" at bounding box center [359, 183] width 661 height 250
click at [200, 289] on div "Add Column" at bounding box center [359, 183] width 661 height 250
click at [196, 143] on div "Add Column" at bounding box center [359, 183] width 661 height 250
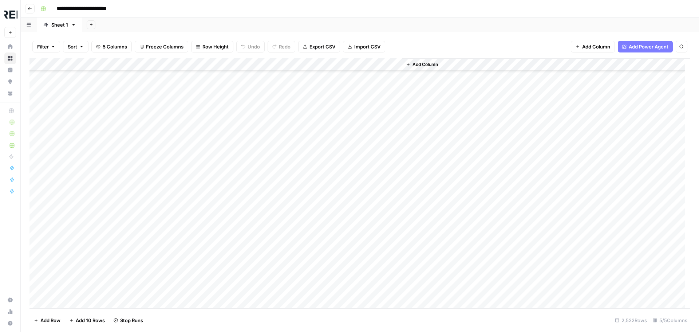
click at [196, 206] on div "Add Column" at bounding box center [359, 183] width 661 height 250
click at [198, 218] on div "Add Column" at bounding box center [359, 183] width 661 height 250
click at [198, 229] on div "Add Column" at bounding box center [359, 183] width 661 height 250
click at [200, 242] on div "Add Column" at bounding box center [359, 183] width 661 height 250
click at [198, 278] on div "Add Column" at bounding box center [359, 183] width 661 height 250
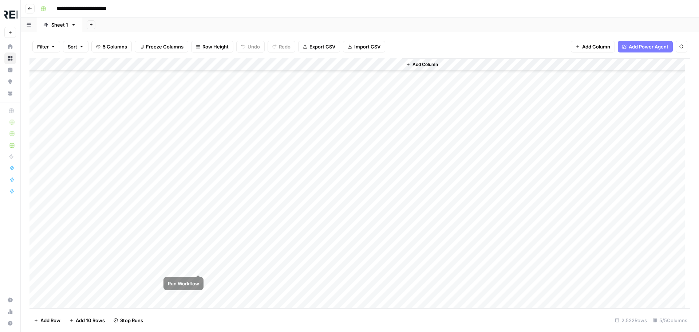
scroll to position [22497, 0]
click at [198, 197] on div "Add Column" at bounding box center [359, 183] width 661 height 250
click at [198, 232] on div "Add Column" at bounding box center [359, 183] width 661 height 250
click at [200, 245] on div "Add Column" at bounding box center [359, 183] width 661 height 250
click at [198, 259] on div "Add Column" at bounding box center [359, 183] width 661 height 250
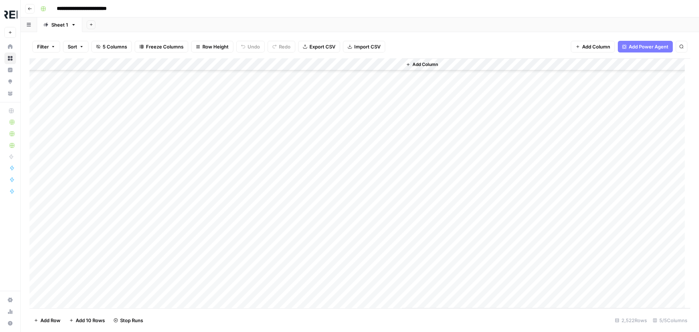
scroll to position [22643, 0]
click at [199, 163] on div "Add Column" at bounding box center [359, 183] width 661 height 250
click at [199, 174] on div "Add Column" at bounding box center [359, 183] width 661 height 250
click at [200, 297] on div "Add Column" at bounding box center [359, 183] width 661 height 250
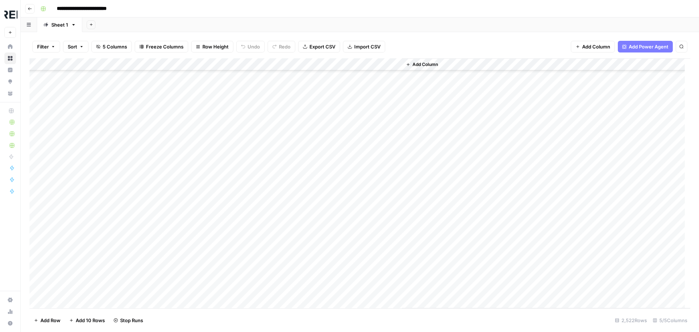
click at [197, 188] on div "Add Column" at bounding box center [359, 183] width 661 height 250
click at [198, 252] on div "Add Column" at bounding box center [359, 183] width 661 height 250
click at [201, 265] on div "Add Column" at bounding box center [359, 183] width 661 height 250
click at [199, 289] on div "Add Column" at bounding box center [359, 183] width 661 height 250
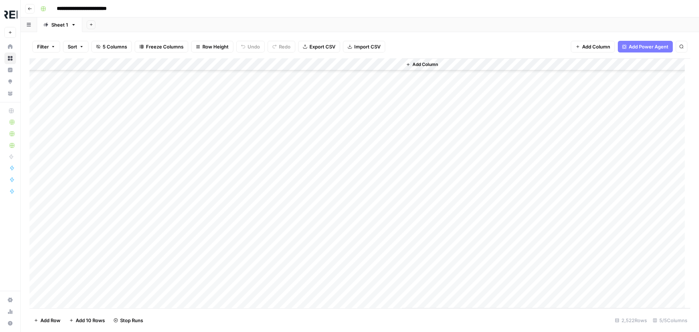
click at [199, 204] on div "Add Column" at bounding box center [359, 183] width 661 height 250
click at [199, 217] on div "Add Column" at bounding box center [359, 183] width 661 height 250
click at [200, 242] on div "Add Column" at bounding box center [359, 183] width 661 height 250
click at [198, 258] on div "Add Column" at bounding box center [359, 183] width 661 height 250
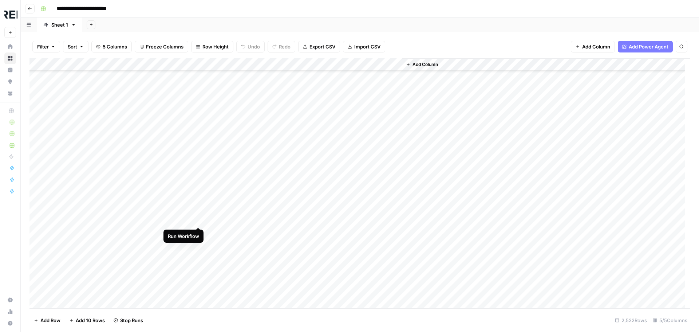
click at [201, 220] on div "Add Column" at bounding box center [359, 183] width 661 height 250
click at [198, 233] on div "Add Column" at bounding box center [359, 183] width 661 height 250
click at [201, 247] on div "Add Column" at bounding box center [359, 183] width 661 height 250
click at [197, 259] on div "Add Column" at bounding box center [359, 183] width 661 height 250
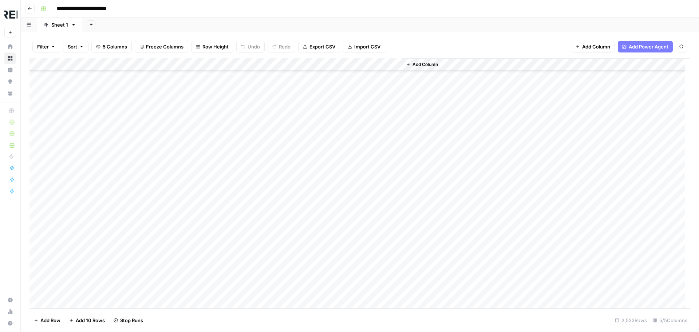
scroll to position [23335, 0]
click at [200, 188] on div "Add Column" at bounding box center [359, 183] width 661 height 250
click at [200, 251] on div "Add Column" at bounding box center [359, 183] width 661 height 250
click at [198, 287] on div "Add Column" at bounding box center [359, 183] width 661 height 250
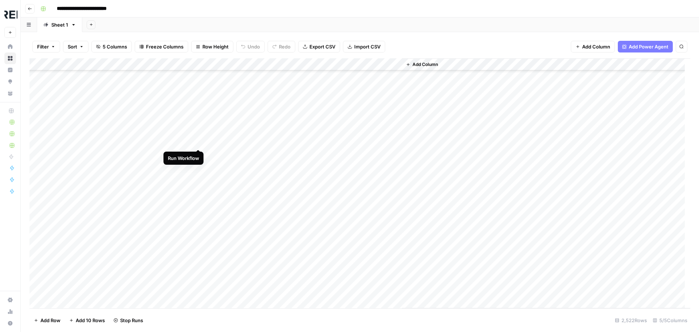
click at [201, 141] on div "Add Column" at bounding box center [359, 183] width 661 height 250
click at [200, 154] on div "Add Column" at bounding box center [359, 183] width 661 height 250
click at [197, 155] on div "Add Column" at bounding box center [359, 183] width 661 height 250
click at [197, 170] on div "Add Column" at bounding box center [359, 183] width 661 height 250
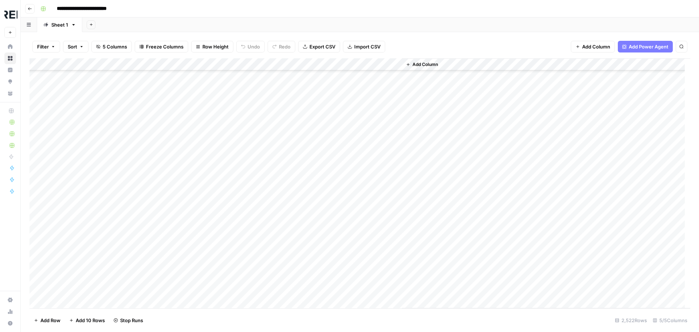
click at [198, 199] on div "Add Column" at bounding box center [359, 183] width 661 height 250
click at [200, 223] on div "Add Column" at bounding box center [359, 183] width 661 height 250
click at [198, 272] on div "Add Column" at bounding box center [359, 183] width 661 height 250
click at [198, 148] on div "Add Column" at bounding box center [359, 183] width 661 height 250
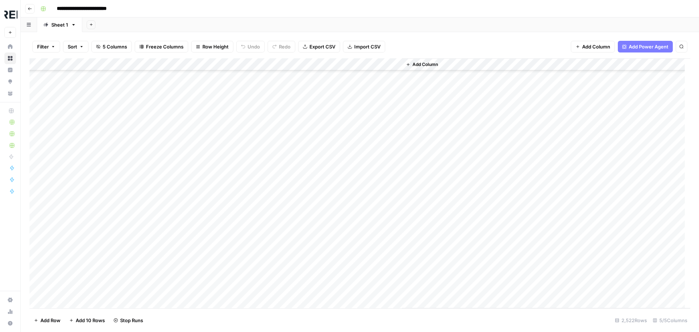
click at [200, 223] on div "Add Column" at bounding box center [359, 183] width 661 height 250
click at [198, 202] on div "Add Column" at bounding box center [359, 183] width 661 height 250
click at [201, 261] on div "Add Column" at bounding box center [359, 183] width 661 height 250
click at [198, 275] on div "Add Column" at bounding box center [359, 183] width 661 height 250
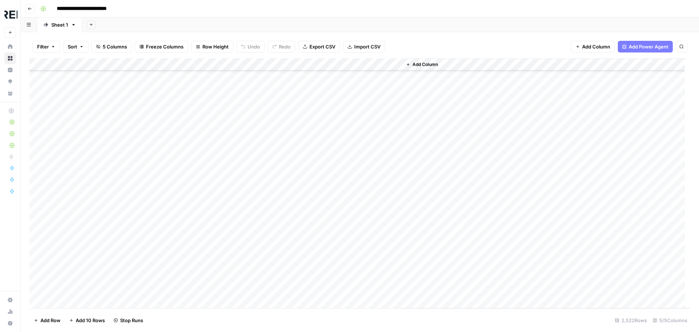
scroll to position [24172, 0]
click at [196, 240] on div "Add Column" at bounding box center [359, 183] width 661 height 250
click at [199, 254] on div "Add Column" at bounding box center [359, 183] width 661 height 250
click at [197, 167] on div "Add Column" at bounding box center [359, 183] width 661 height 250
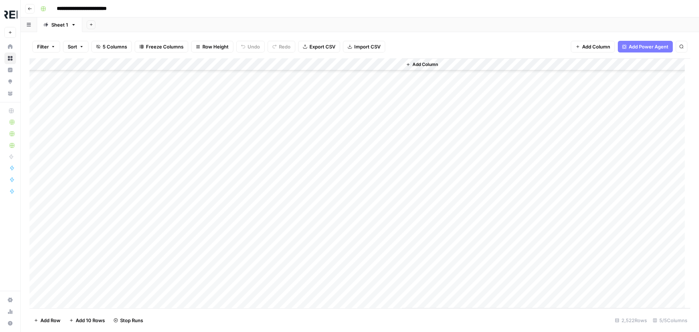
click at [201, 183] on div "Add Column" at bounding box center [359, 183] width 661 height 250
click at [198, 216] on div "Add Column" at bounding box center [359, 183] width 661 height 250
click at [199, 291] on div "Add Column" at bounding box center [359, 183] width 661 height 250
click at [199, 235] on div "Add Column" at bounding box center [359, 183] width 661 height 250
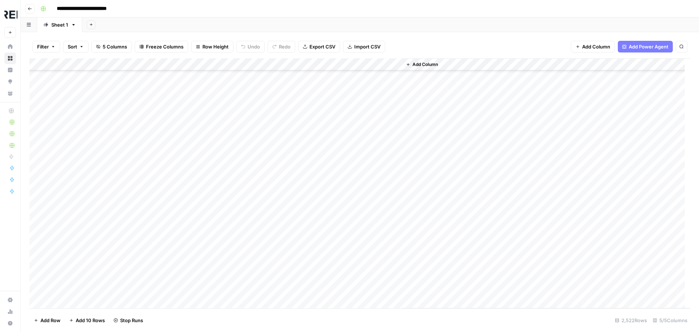
scroll to position [24500, 0]
click at [200, 210] on div "Add Column" at bounding box center [359, 183] width 661 height 250
click at [198, 260] on div "Add Column" at bounding box center [359, 183] width 661 height 250
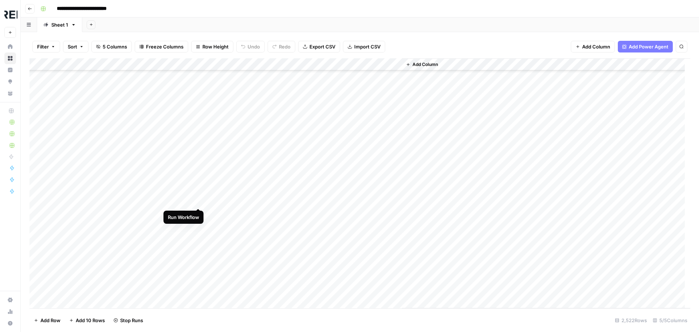
click at [199, 212] on div "Add Column" at bounding box center [359, 183] width 661 height 250
click at [201, 169] on div "Add Column" at bounding box center [359, 183] width 661 height 250
click at [201, 192] on div "Add Column" at bounding box center [359, 183] width 661 height 250
click at [200, 226] on div "Add Column" at bounding box center [359, 183] width 661 height 250
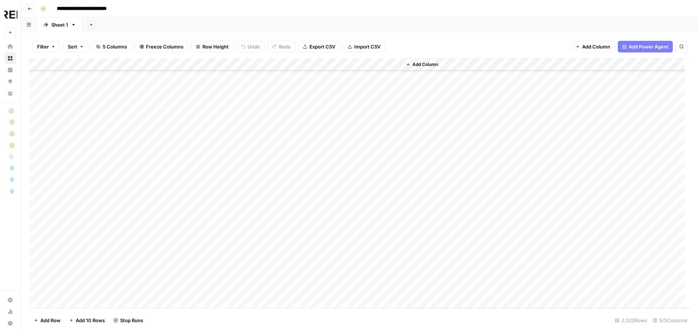
click at [200, 254] on div "Add Column" at bounding box center [359, 183] width 661 height 250
click at [202, 278] on div "Add Column" at bounding box center [359, 183] width 661 height 250
click at [198, 278] on div "Add Column" at bounding box center [359, 183] width 661 height 250
click at [198, 205] on div "Add Column" at bounding box center [359, 183] width 661 height 250
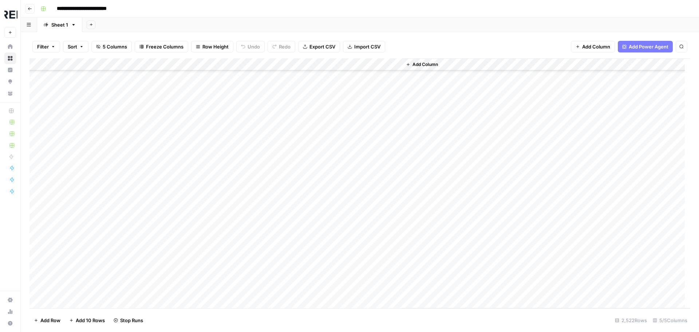
click at [200, 220] on div "Add Column" at bounding box center [359, 183] width 661 height 250
click at [197, 255] on div "Add Column" at bounding box center [359, 183] width 661 height 250
click at [198, 229] on div "Add Column" at bounding box center [359, 183] width 661 height 250
click at [197, 256] on div "Add Column" at bounding box center [359, 183] width 661 height 250
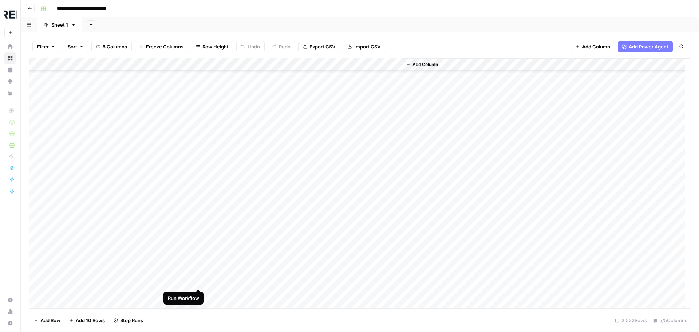
click at [197, 280] on div "Add Column" at bounding box center [359, 183] width 661 height 250
click at [199, 174] on div "Add Column" at bounding box center [359, 183] width 661 height 250
click at [200, 209] on div "Add Column" at bounding box center [359, 183] width 661 height 250
click at [197, 236] on div "Add Column" at bounding box center [359, 183] width 661 height 250
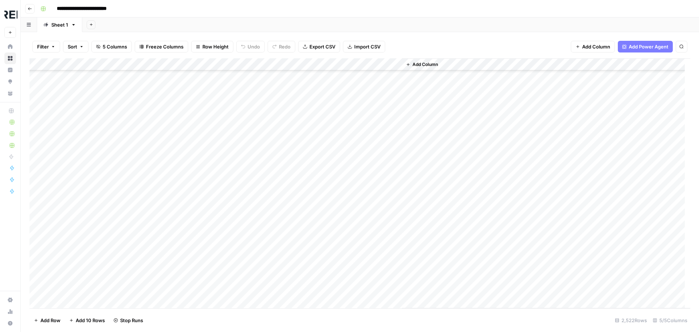
scroll to position [25155, 0]
click at [198, 198] on div "Add Column" at bounding box center [359, 183] width 661 height 250
click at [198, 210] on div "Add Column" at bounding box center [359, 183] width 661 height 250
click at [198, 221] on div "Add Column" at bounding box center [359, 183] width 661 height 250
click at [196, 263] on div "Add Column" at bounding box center [359, 183] width 661 height 250
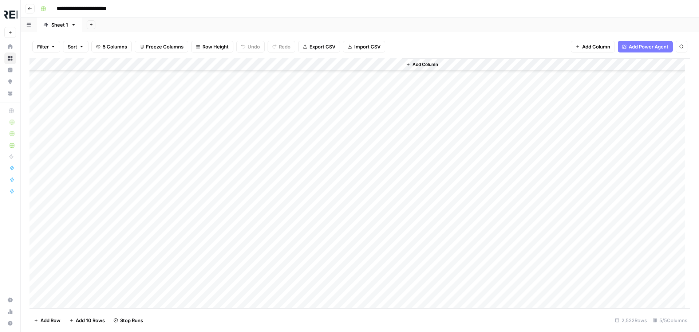
scroll to position [25301, 0]
click at [200, 226] on div "Add Column" at bounding box center [359, 183] width 661 height 250
click at [197, 238] on div "Add Column" at bounding box center [359, 183] width 661 height 250
click at [199, 130] on div "Add Column" at bounding box center [359, 183] width 661 height 250
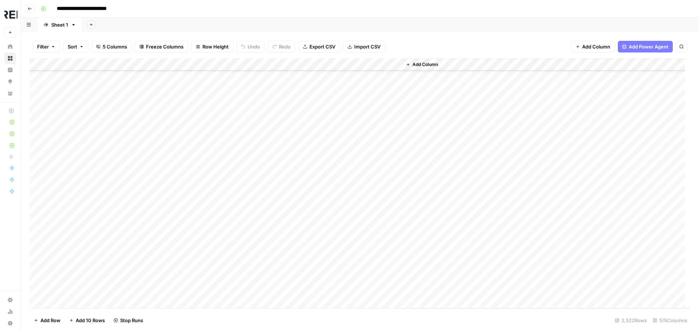
click at [201, 154] on div "Add Column" at bounding box center [359, 183] width 661 height 250
click at [199, 169] on div "Add Column" at bounding box center [359, 183] width 661 height 250
click at [199, 179] on div "Add Column" at bounding box center [359, 183] width 661 height 250
click at [196, 194] on div "Add Column" at bounding box center [359, 183] width 661 height 250
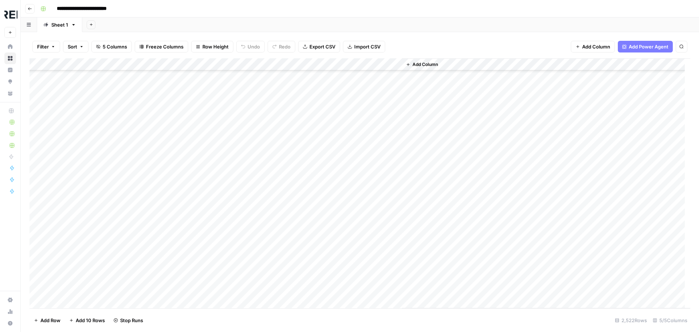
click at [199, 229] on div "Add Column" at bounding box center [359, 183] width 661 height 250
click at [201, 283] on div "Add Column" at bounding box center [359, 183] width 661 height 250
click at [200, 232] on div "Add Column" at bounding box center [359, 183] width 661 height 250
click at [198, 257] on div "Add Column" at bounding box center [359, 183] width 661 height 250
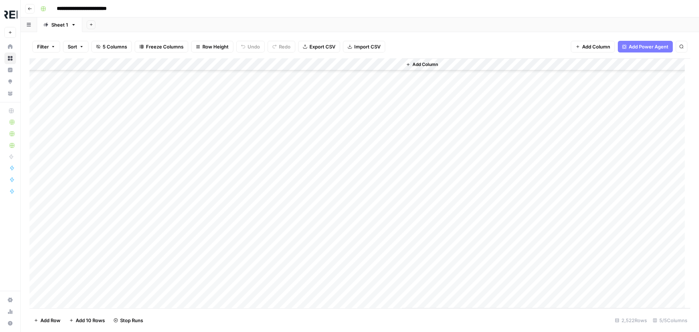
click at [199, 277] on div "Add Column" at bounding box center [359, 183] width 661 height 250
click at [198, 284] on div "Add Column" at bounding box center [359, 183] width 661 height 250
click at [197, 188] on div "Add Column" at bounding box center [359, 183] width 661 height 250
click at [198, 197] on div "Add Column" at bounding box center [359, 183] width 661 height 250
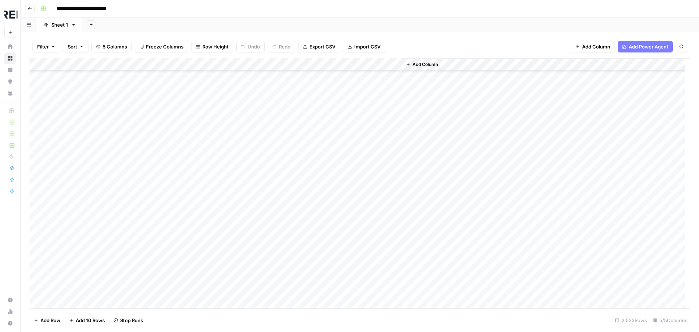
click at [198, 209] on div "Add Column" at bounding box center [359, 183] width 661 height 250
click at [200, 260] on div "Add Column" at bounding box center [359, 183] width 661 height 250
click at [198, 202] on div "Add Column" at bounding box center [359, 183] width 661 height 250
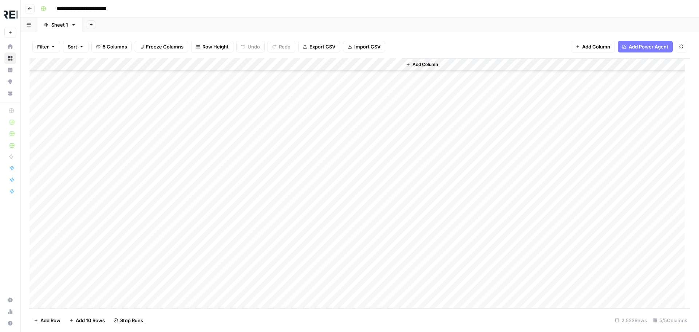
click at [358, 216] on div "Add Column" at bounding box center [359, 183] width 661 height 250
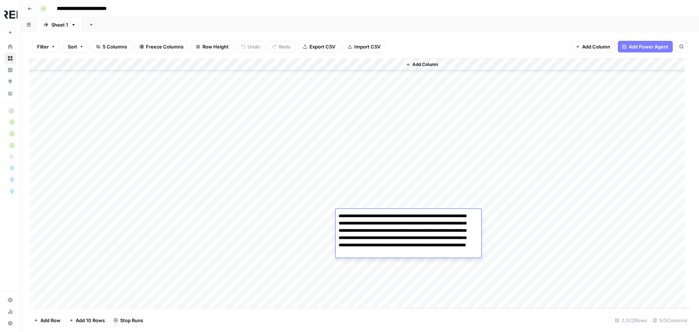
click at [358, 216] on textarea "**********" at bounding box center [406, 234] width 140 height 47
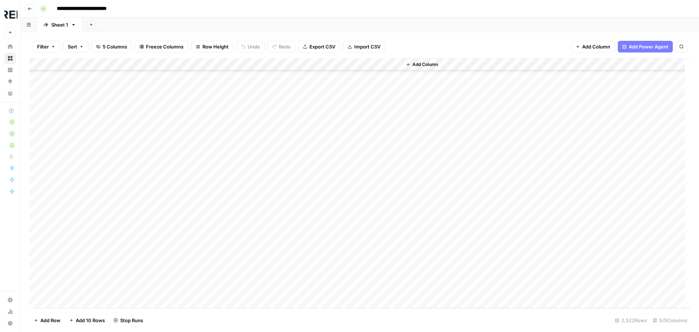
click at [197, 191] on div "Add Column" at bounding box center [359, 183] width 661 height 250
click at [200, 202] on div "Add Column" at bounding box center [359, 183] width 661 height 250
click at [200, 204] on div "Add Column" at bounding box center [359, 183] width 661 height 250
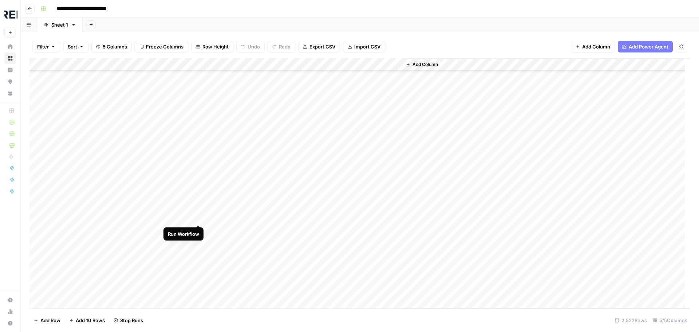
click at [199, 216] on div "Add Column" at bounding box center [359, 183] width 661 height 250
click at [197, 281] on div "Add Column" at bounding box center [359, 183] width 661 height 250
click at [198, 170] on div "Add Column" at bounding box center [359, 183] width 661 height 250
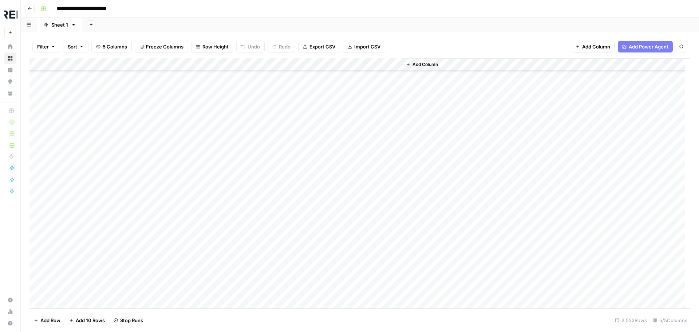
scroll to position [26065, 0]
click at [197, 166] on div "Add Column" at bounding box center [359, 183] width 661 height 250
click at [197, 159] on div "Add Column" at bounding box center [359, 183] width 661 height 250
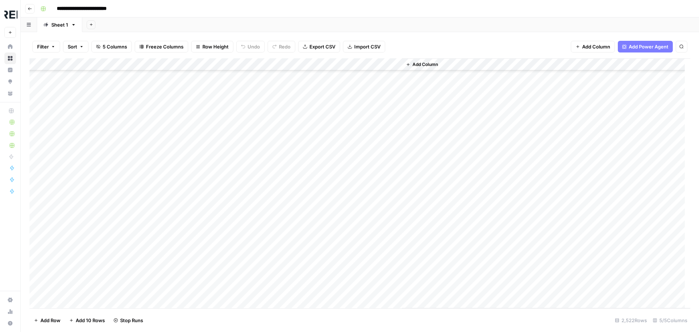
click at [197, 149] on div "Add Column" at bounding box center [359, 183] width 661 height 250
click at [199, 198] on div "Add Column" at bounding box center [359, 183] width 661 height 250
click at [196, 153] on div "Add Column" at bounding box center [359, 183] width 661 height 250
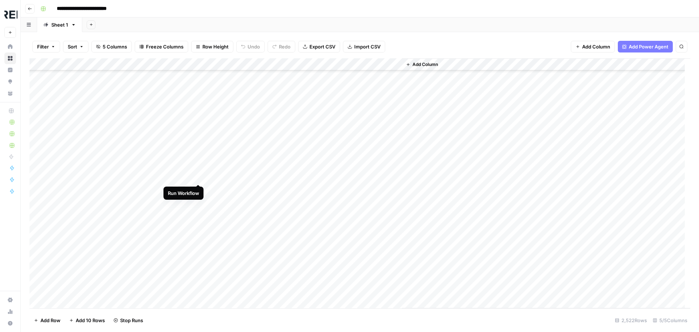
click at [197, 177] on div "Add Column" at bounding box center [359, 183] width 661 height 250
click at [198, 200] on div "Add Column" at bounding box center [359, 183] width 661 height 250
click at [199, 239] on div "Add Column" at bounding box center [359, 183] width 661 height 250
click at [198, 276] on div "Add Column" at bounding box center [359, 183] width 661 height 250
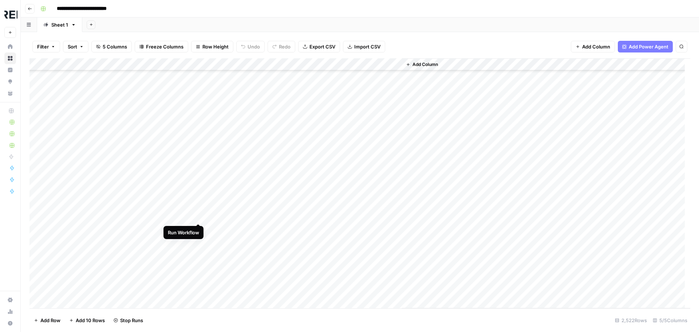
click at [200, 216] on div "Add Column" at bounding box center [359, 183] width 661 height 250
click at [197, 289] on div "Add Column" at bounding box center [359, 183] width 661 height 250
click at [198, 169] on div "Add Column" at bounding box center [359, 183] width 661 height 250
click at [197, 219] on div "Add Column" at bounding box center [359, 183] width 661 height 250
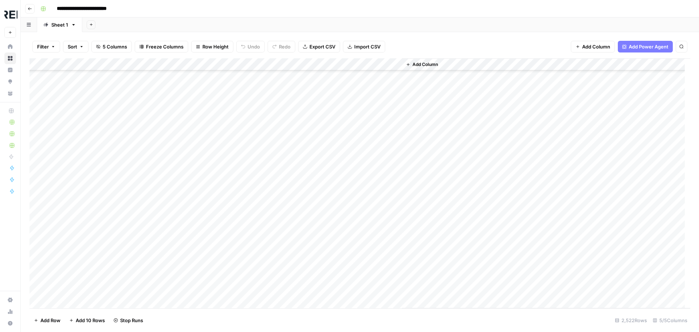
click at [199, 253] on div "Add Column" at bounding box center [359, 183] width 661 height 250
click at [197, 268] on div "Add Column" at bounding box center [359, 183] width 661 height 250
click at [199, 305] on div "Add Column" at bounding box center [359, 183] width 661 height 250
click at [198, 171] on div "Add Column" at bounding box center [359, 183] width 661 height 250
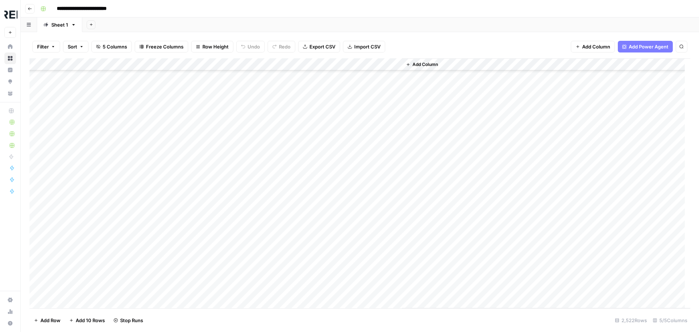
scroll to position [26976, 0]
click at [198, 199] on div "Add Column" at bounding box center [359, 183] width 661 height 250
click at [198, 172] on div "Add Column" at bounding box center [359, 183] width 661 height 250
click at [199, 211] on div "Add Column" at bounding box center [359, 183] width 661 height 250
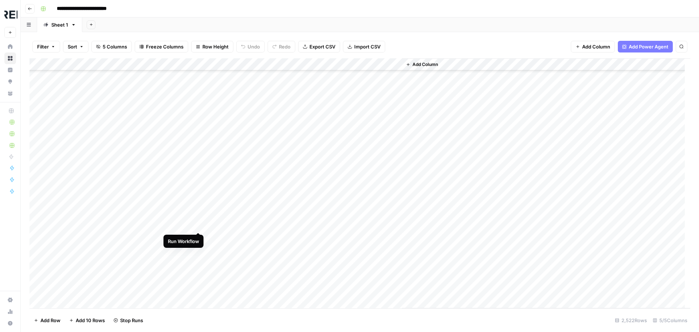
click at [199, 223] on div "Add Column" at bounding box center [359, 183] width 661 height 250
click at [198, 114] on div "Add Column" at bounding box center [359, 183] width 661 height 250
click at [198, 115] on div "Add Column" at bounding box center [359, 183] width 661 height 250
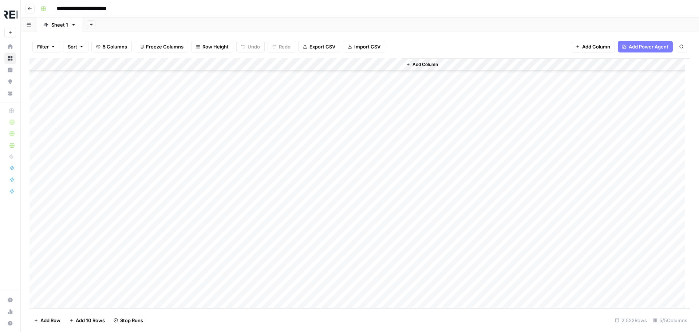
scroll to position [27171, 0]
click at [198, 238] on div "Add Column" at bounding box center [359, 183] width 661 height 250
click at [198, 276] on div "Add Column" at bounding box center [359, 183] width 661 height 250
click at [197, 287] on div "Add Column" at bounding box center [359, 183] width 661 height 250
click at [198, 298] on div "Add Column" at bounding box center [359, 183] width 661 height 250
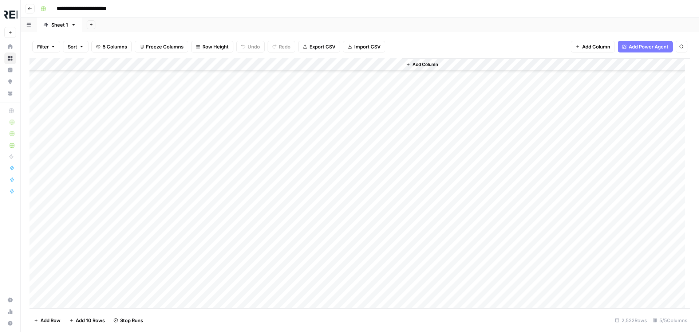
scroll to position [27281, 0]
click at [197, 214] on div "Add Column" at bounding box center [359, 183] width 661 height 250
click at [199, 171] on div "Add Column" at bounding box center [359, 183] width 661 height 250
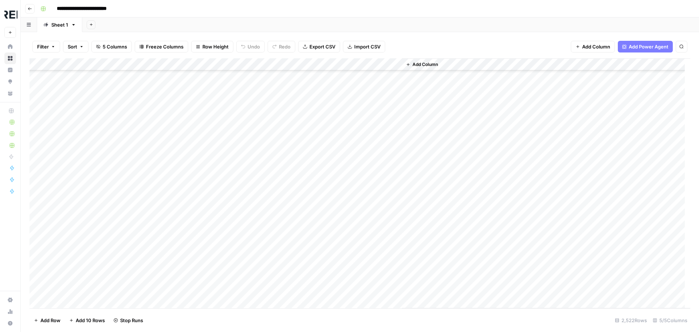
click at [197, 238] on div "Add Column" at bounding box center [359, 183] width 661 height 250
click at [200, 276] on div "Add Column" at bounding box center [359, 183] width 661 height 250
click at [198, 244] on div "Add Column" at bounding box center [359, 183] width 661 height 250
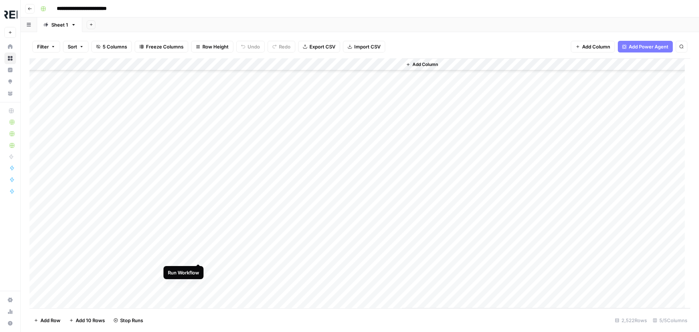
click at [198, 258] on div "Add Column" at bounding box center [359, 183] width 661 height 250
click at [197, 277] on div "Add Column" at bounding box center [359, 183] width 661 height 250
click at [201, 231] on div "Add Column" at bounding box center [359, 183] width 661 height 250
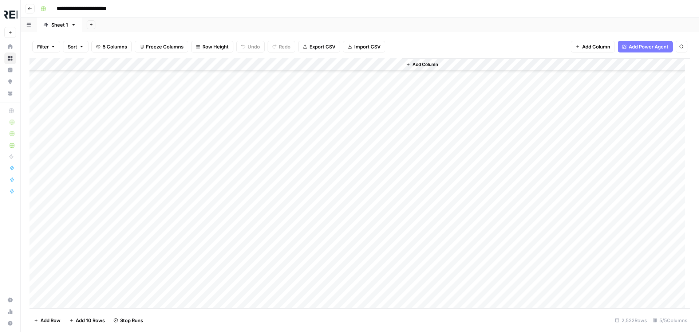
click at [197, 238] on div "Add Column" at bounding box center [359, 183] width 661 height 250
